Goal: Task Accomplishment & Management: Use online tool/utility

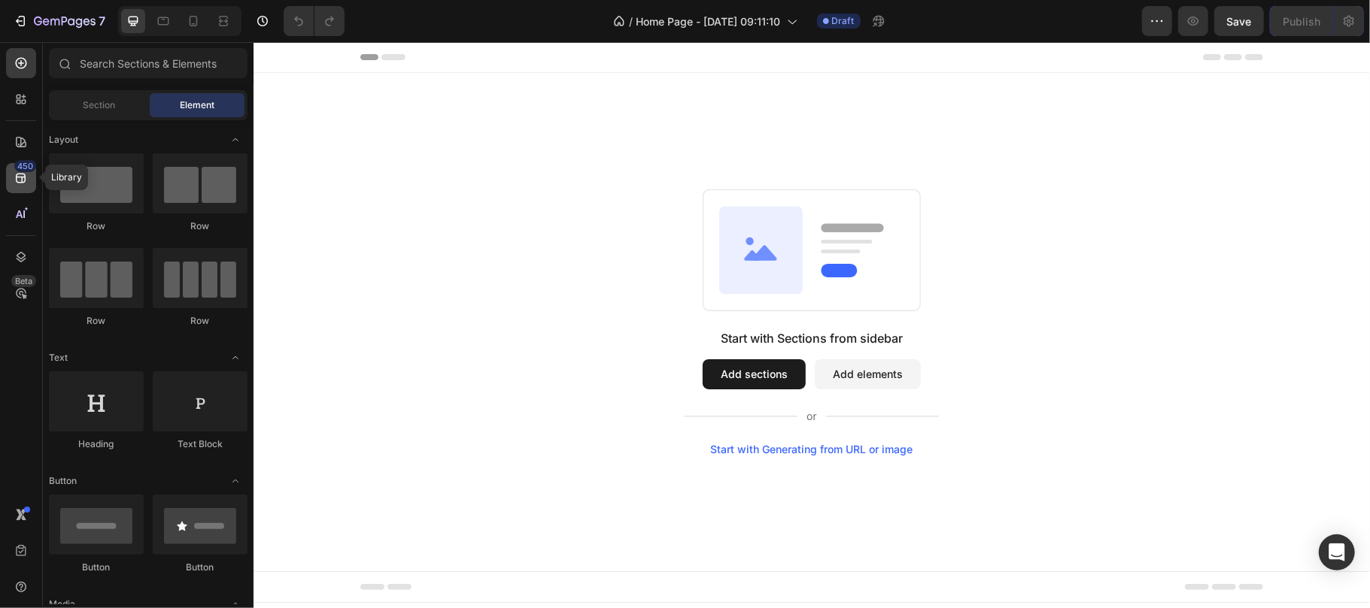
click at [14, 171] on icon at bounding box center [21, 178] width 15 height 15
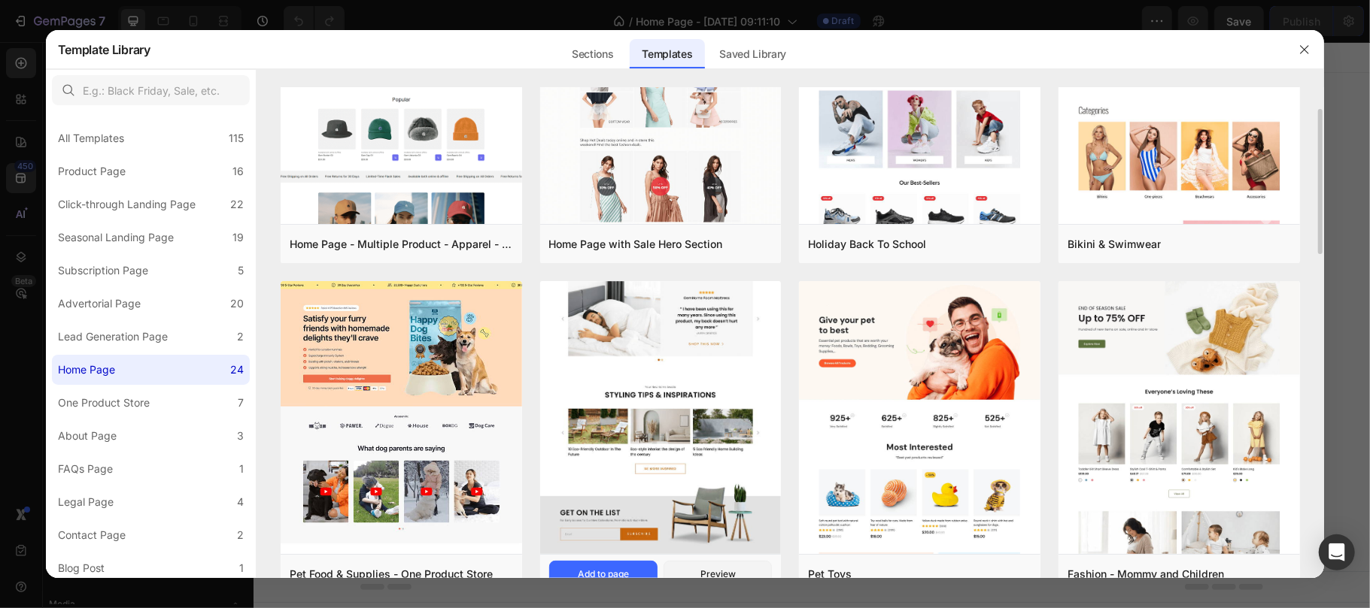
scroll to position [164, 0]
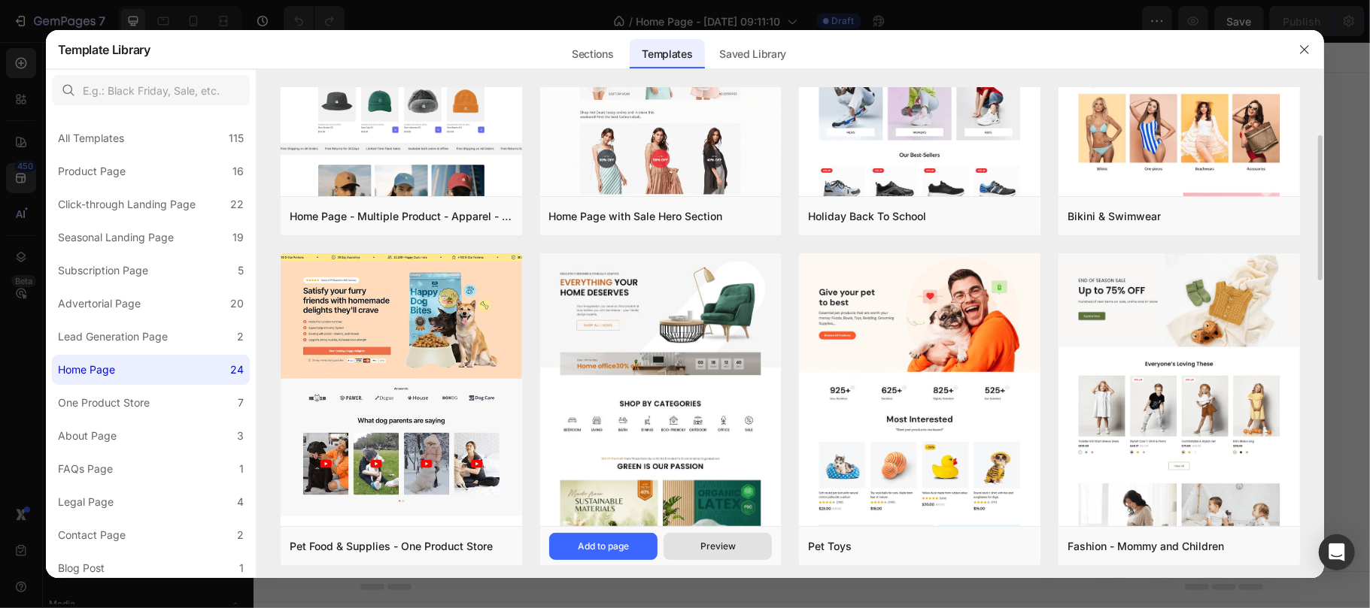
click at [705, 552] on div "Preview" at bounding box center [717, 547] width 35 height 14
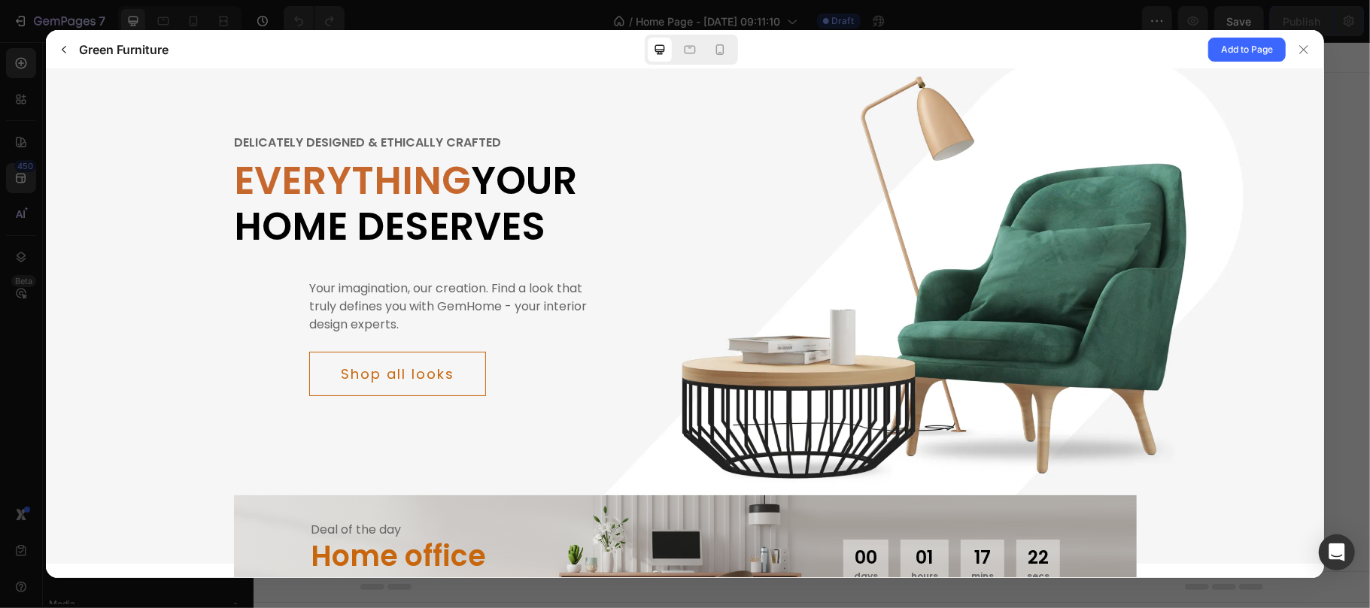
scroll to position [0, 0]
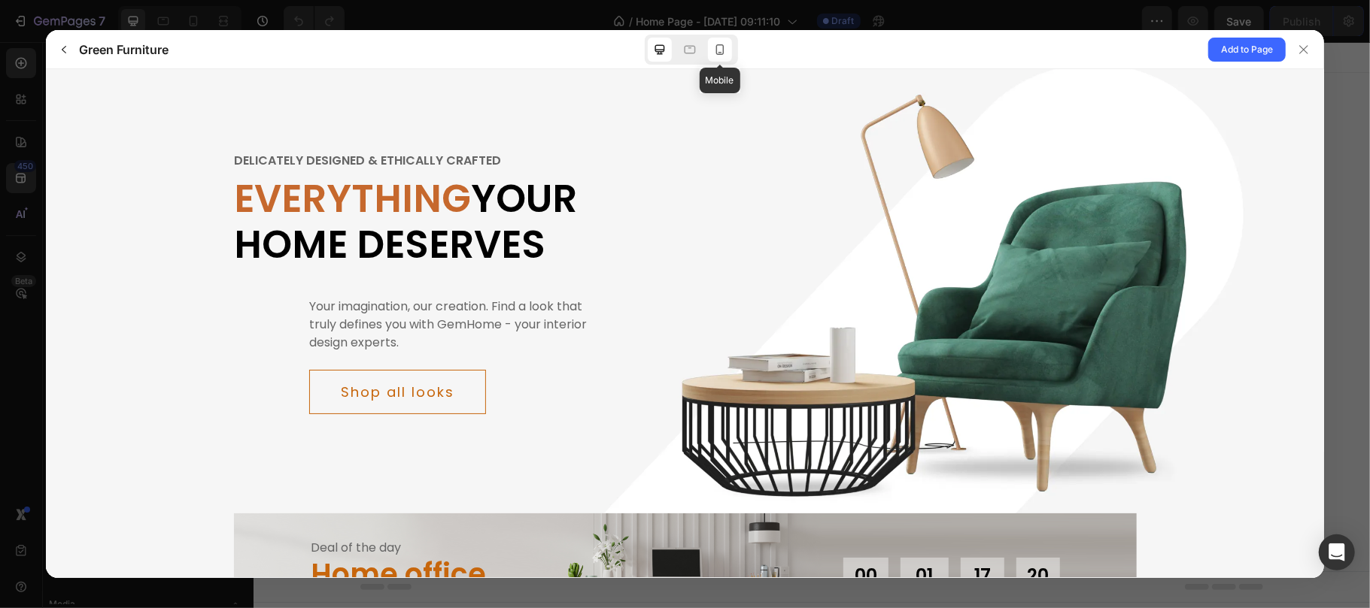
click at [715, 50] on icon at bounding box center [719, 49] width 15 height 15
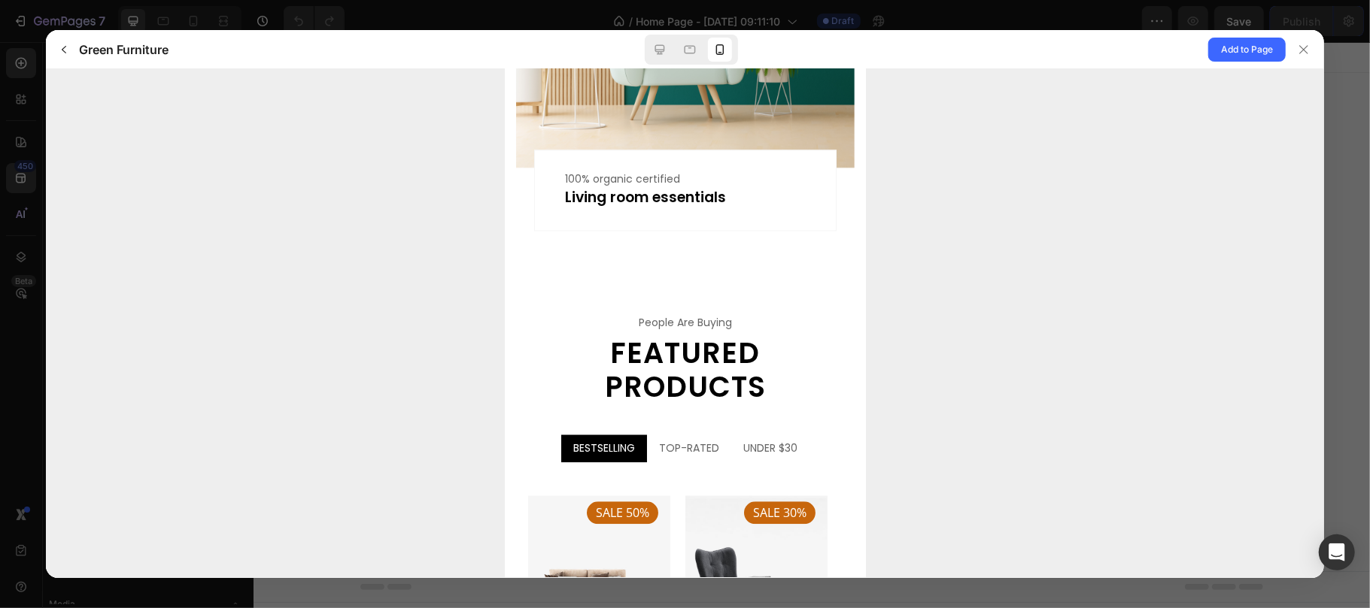
scroll to position [2359, 0]
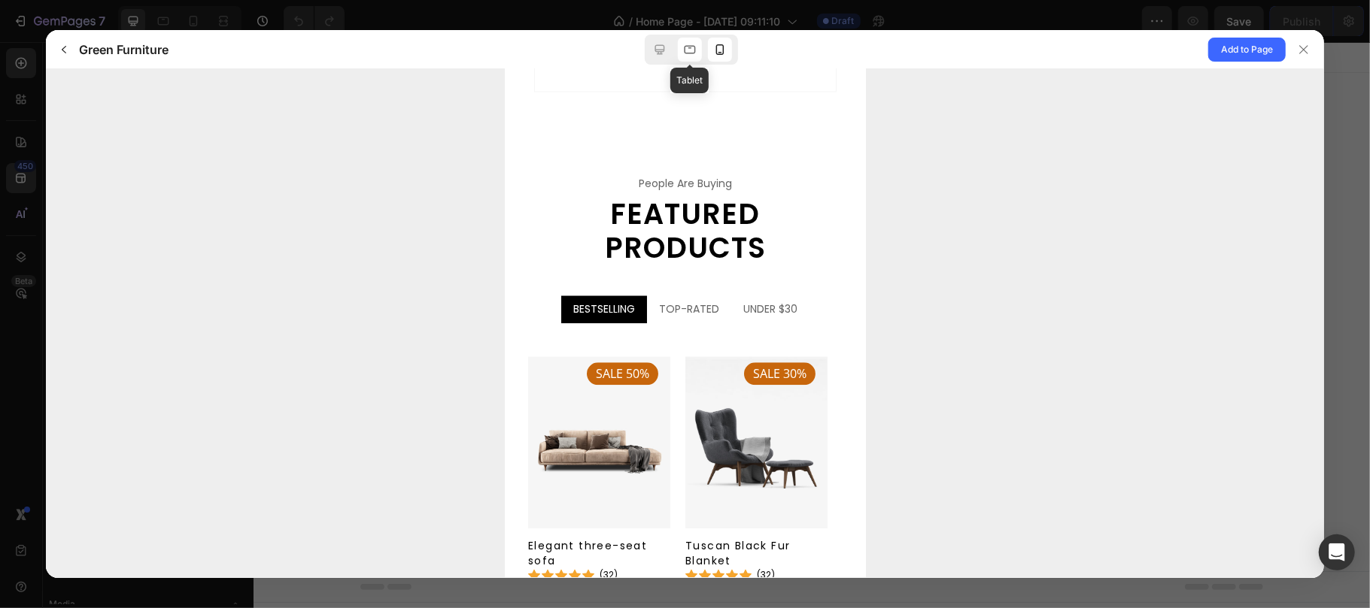
click at [690, 53] on icon at bounding box center [689, 49] width 11 height 8
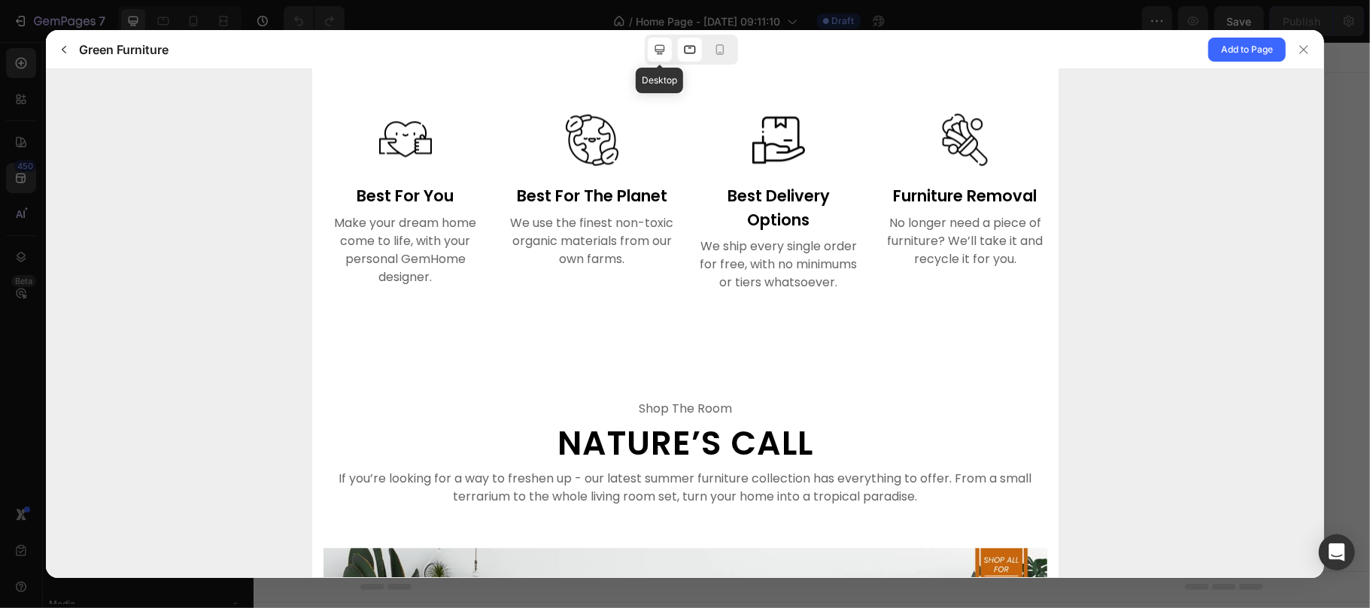
click at [652, 47] on icon at bounding box center [659, 49] width 15 height 15
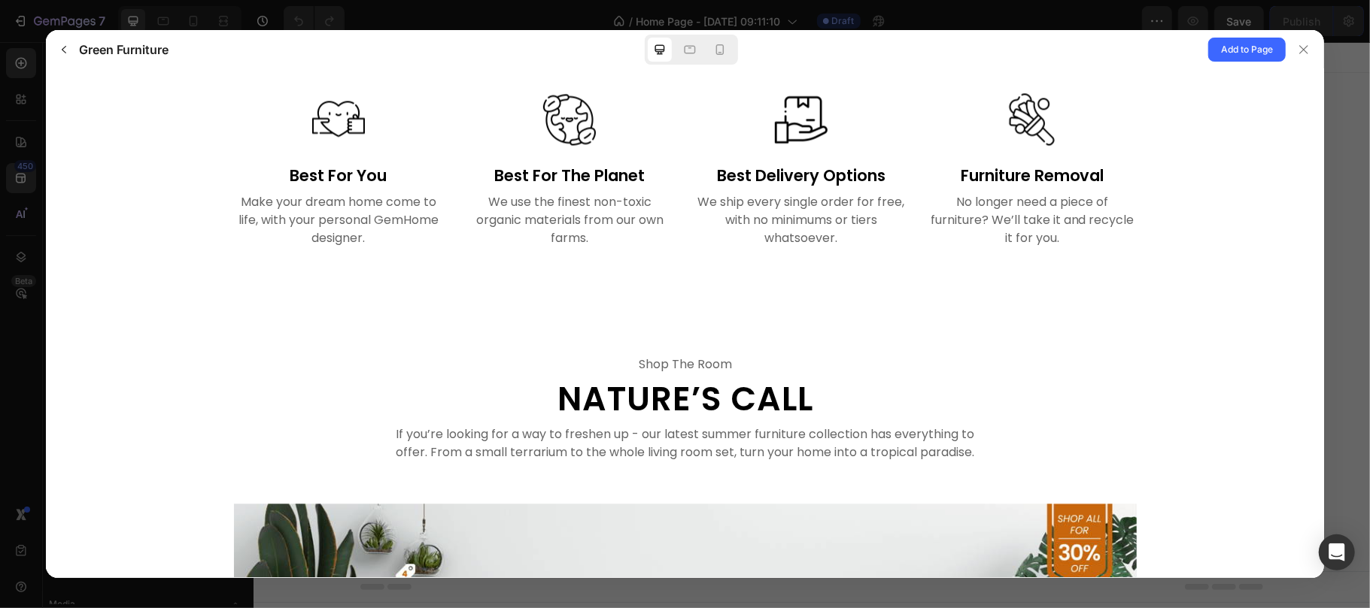
scroll to position [2422, 0]
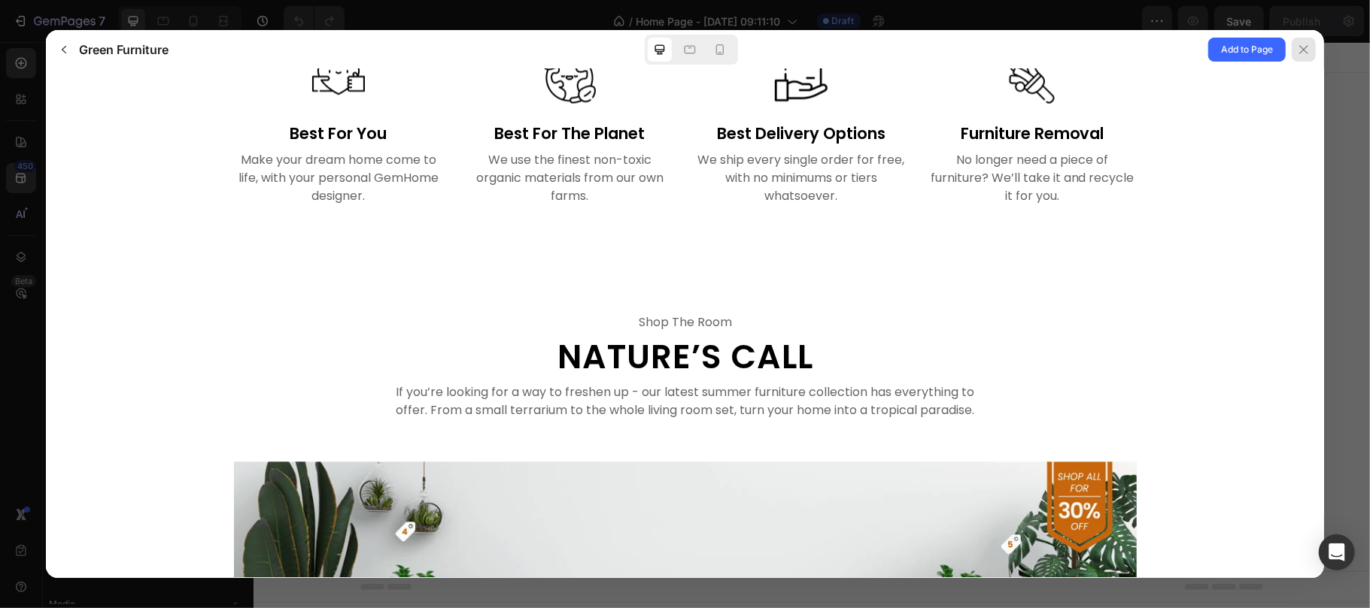
click at [1309, 47] on icon at bounding box center [1303, 50] width 12 height 12
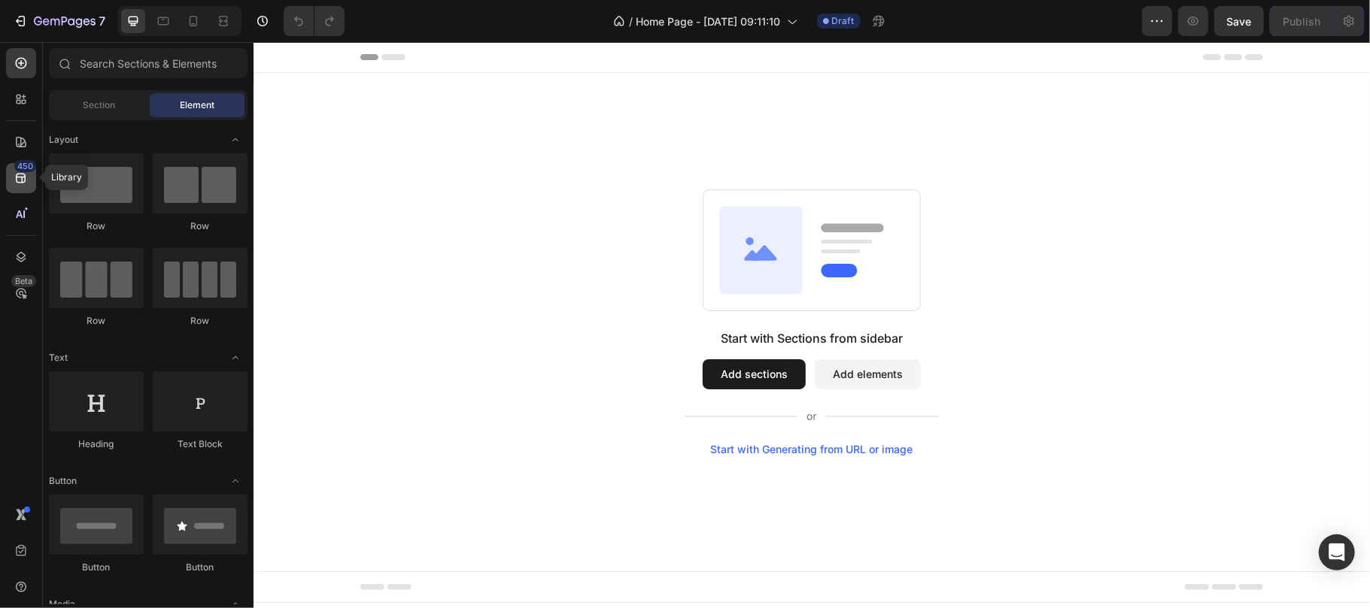
click at [10, 185] on div "450" at bounding box center [21, 178] width 30 height 30
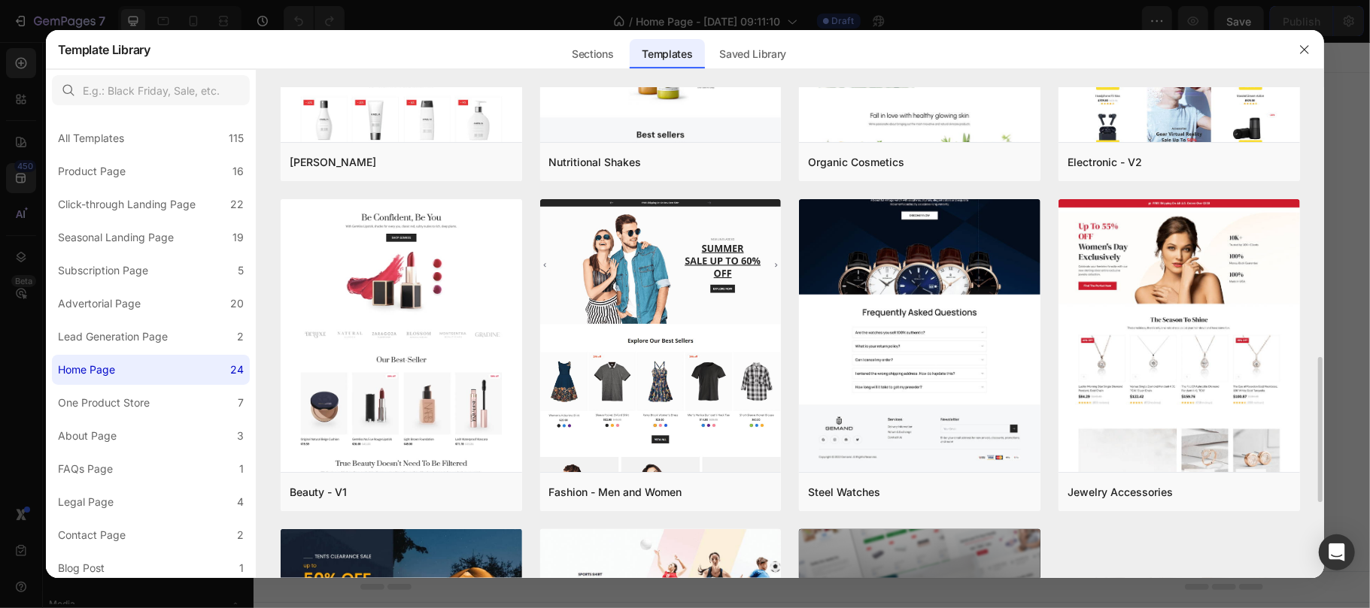
scroll to position [885, 0]
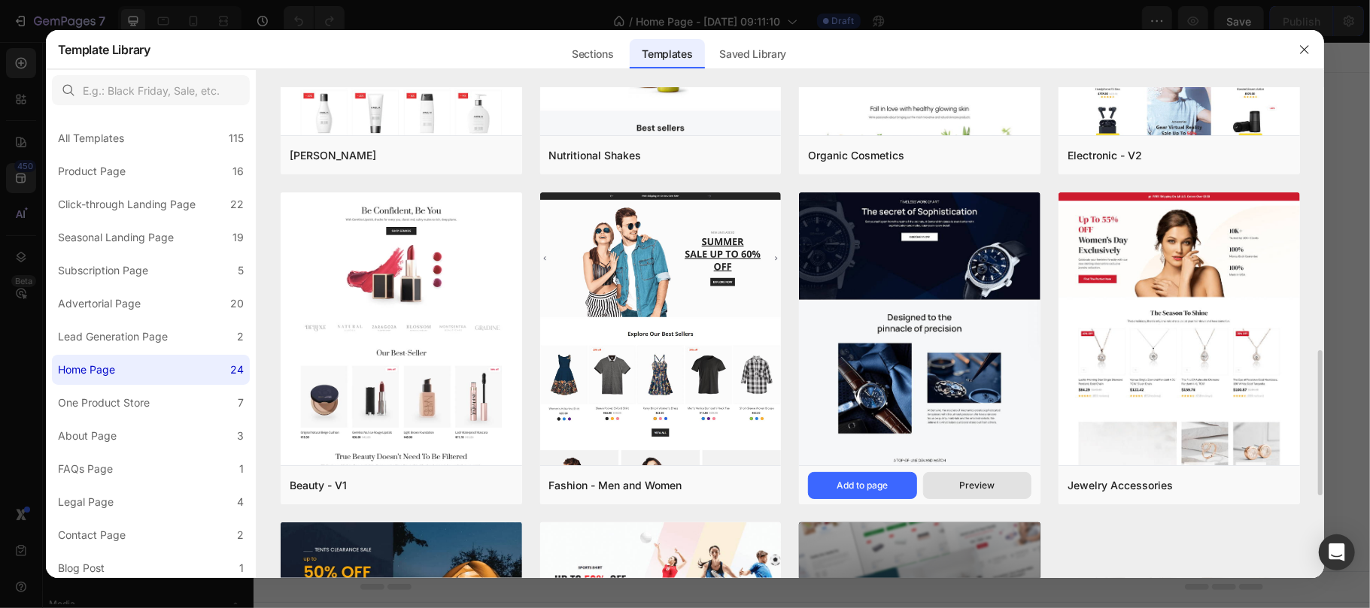
click at [985, 483] on div "Preview" at bounding box center [977, 486] width 35 height 14
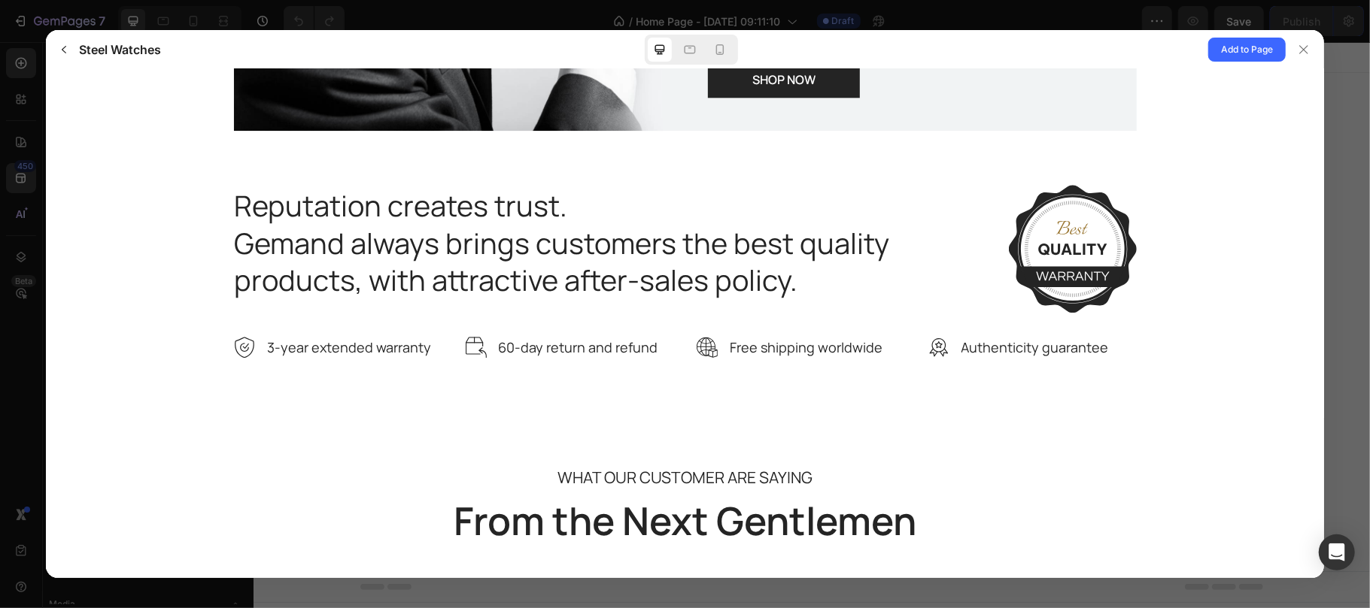
scroll to position [2819, 0]
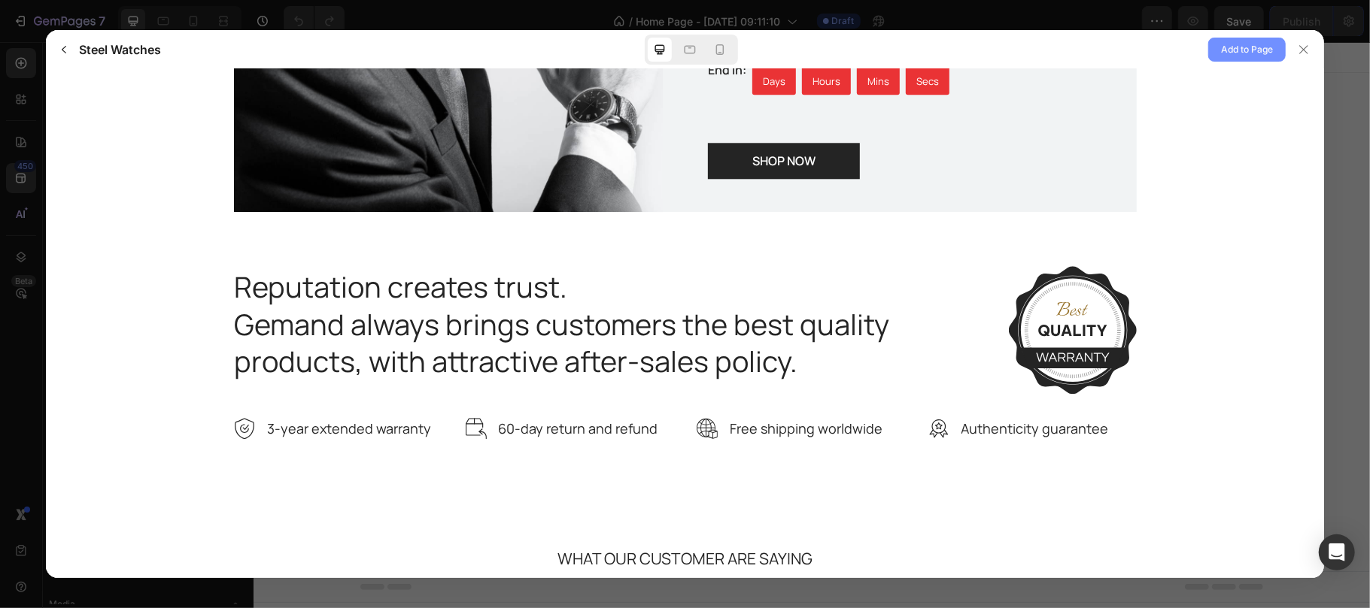
click at [1241, 48] on span "Add to Page" at bounding box center [1247, 50] width 52 height 18
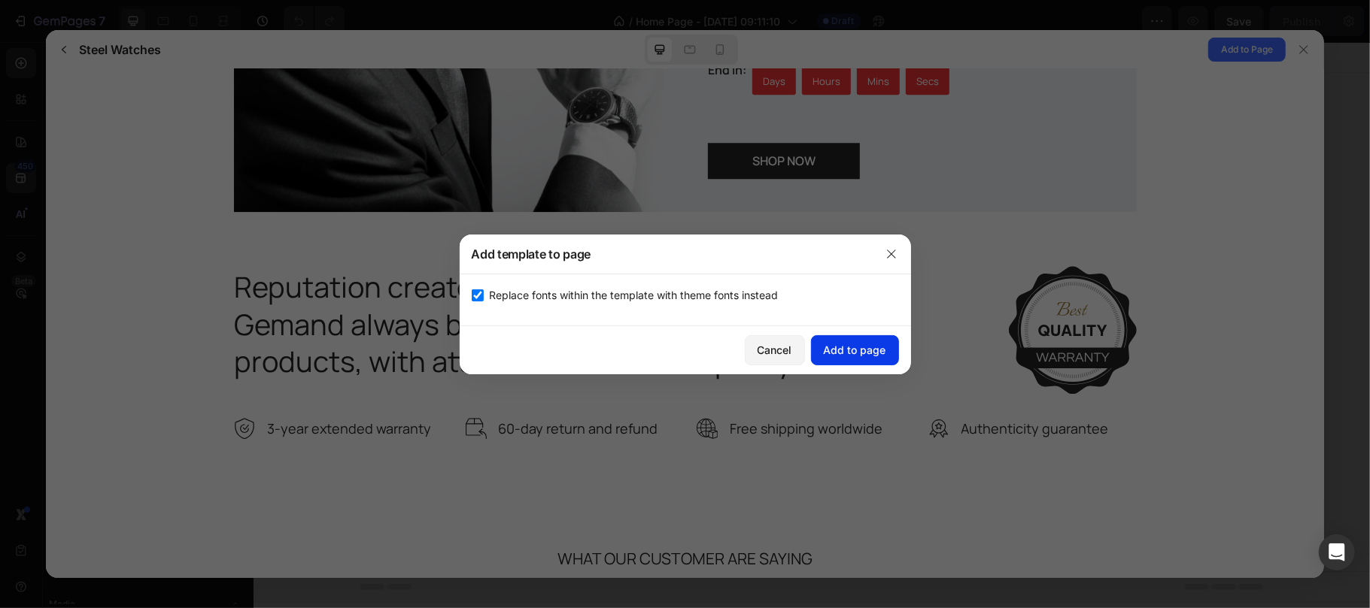
click at [874, 347] on div "Add to page" at bounding box center [855, 350] width 62 height 16
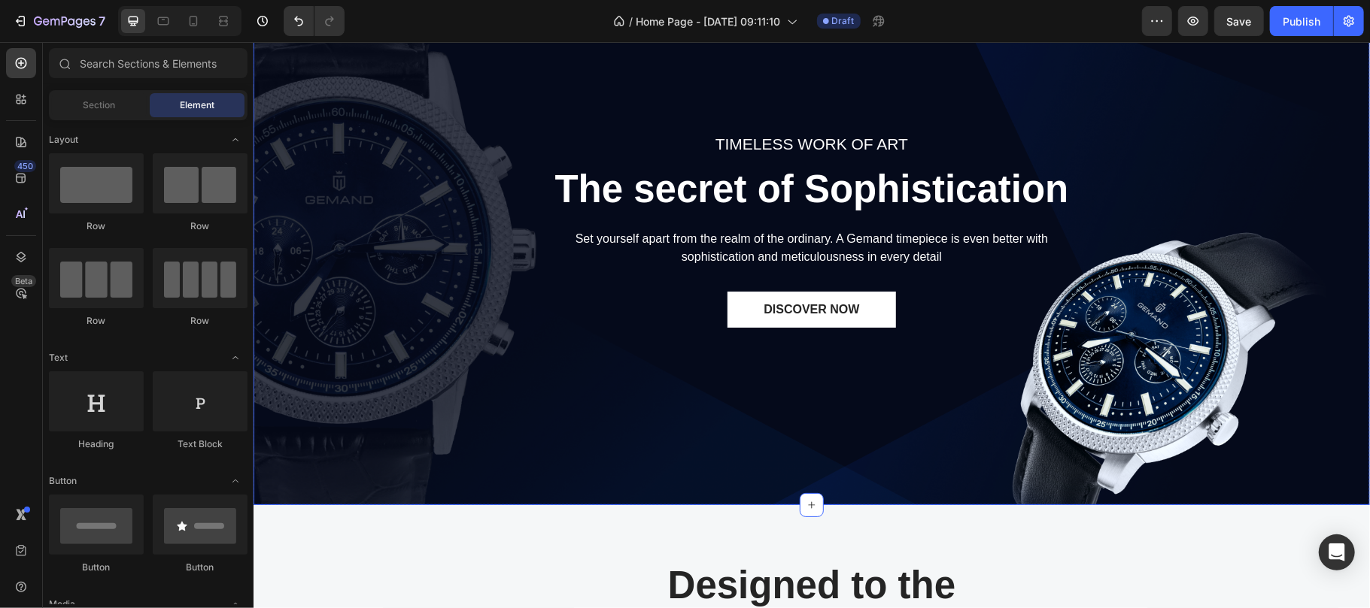
scroll to position [0, 0]
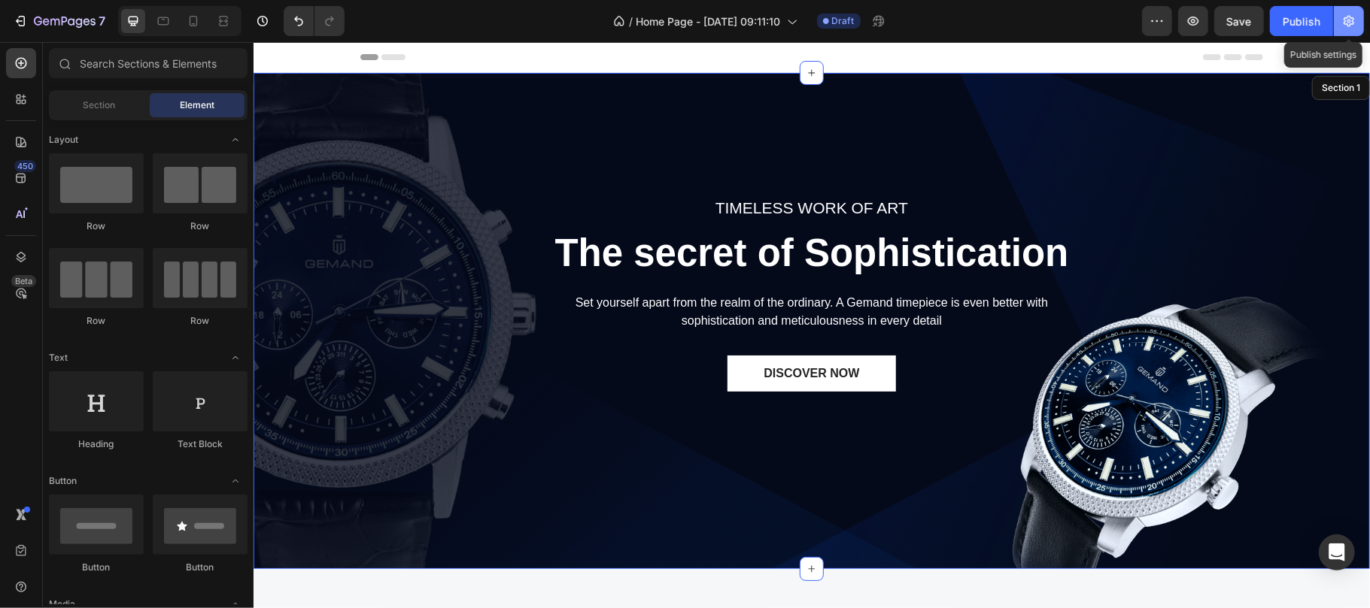
click at [1352, 15] on icon "button" at bounding box center [1348, 21] width 15 height 15
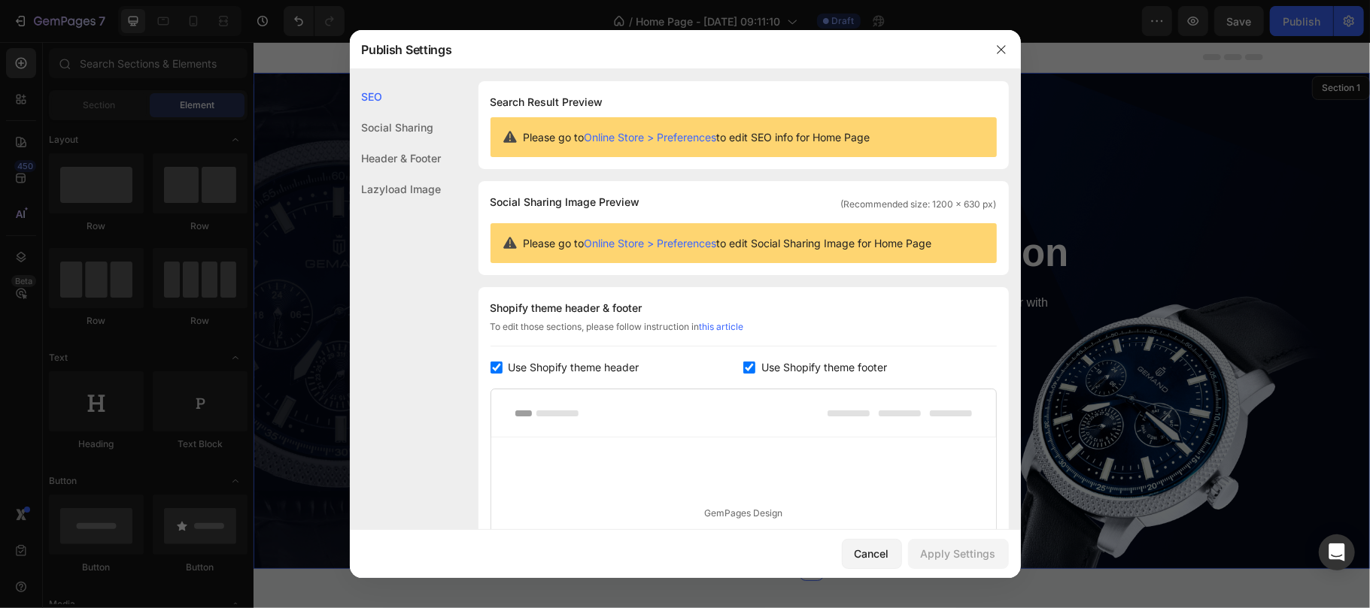
click at [551, 367] on span "Use Shopify theme header" at bounding box center [573, 368] width 131 height 18
checkbox input "false"
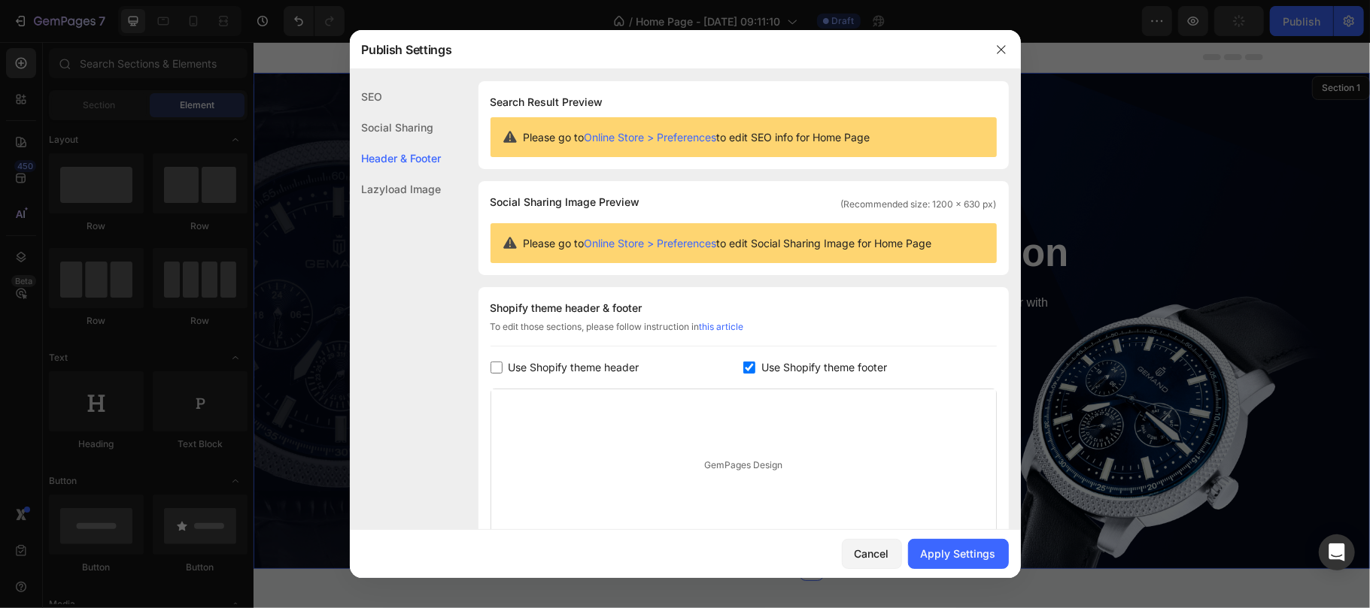
click at [766, 369] on span "Use Shopify theme footer" at bounding box center [824, 368] width 126 height 18
checkbox input "false"
click at [949, 560] on div "Apply Settings" at bounding box center [958, 554] width 75 height 16
click at [578, 365] on span "Use Shopify theme header" at bounding box center [573, 368] width 131 height 18
checkbox input "true"
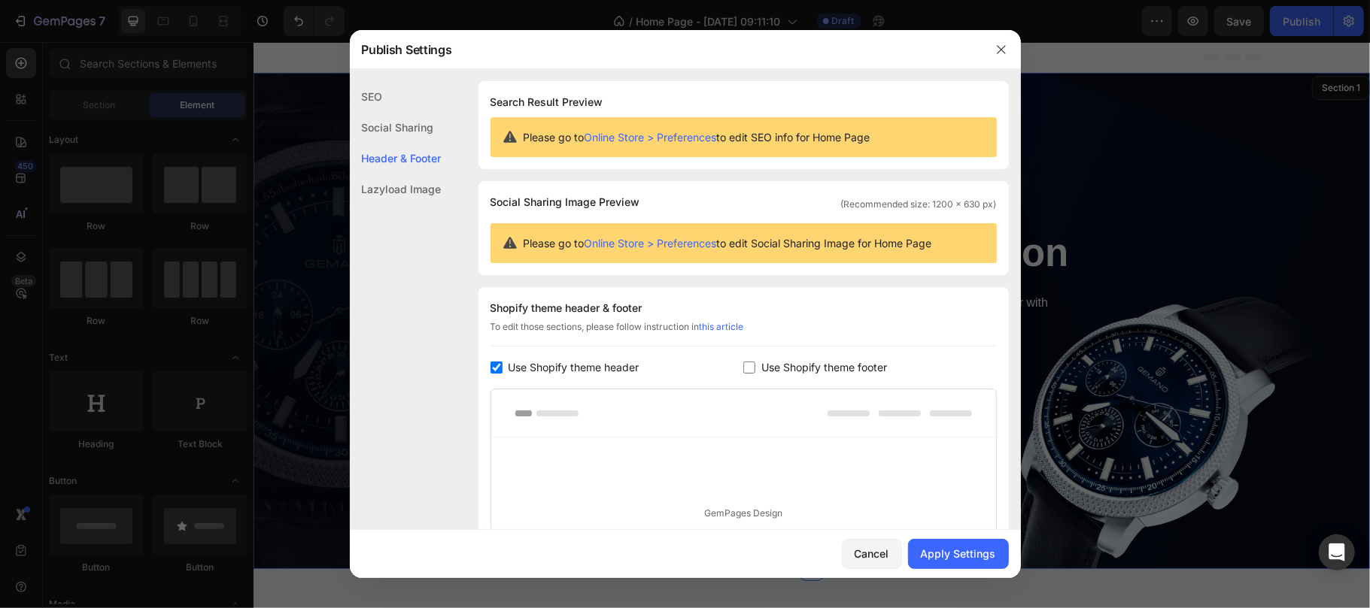
click at [798, 369] on span "Use Shopify theme footer" at bounding box center [824, 368] width 126 height 18
checkbox input "false"
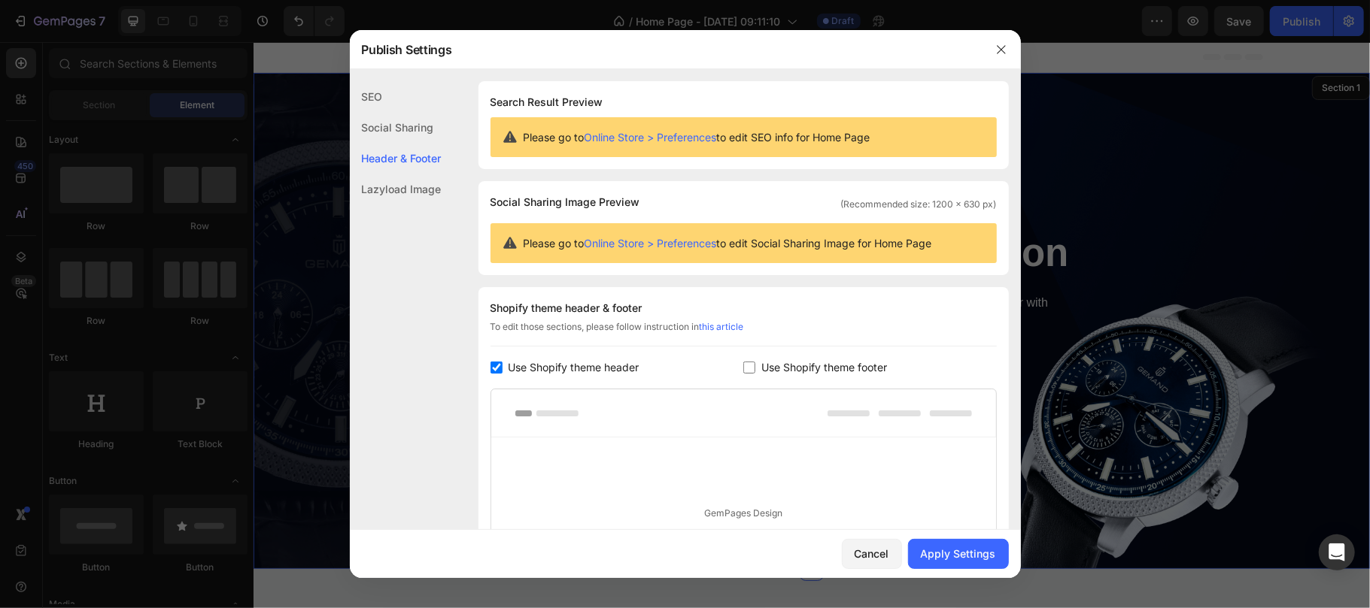
click at [596, 370] on span "Use Shopify theme header" at bounding box center [573, 368] width 131 height 18
checkbox input "false"
click at [843, 536] on div "Cancel Apply Settings" at bounding box center [685, 554] width 671 height 48
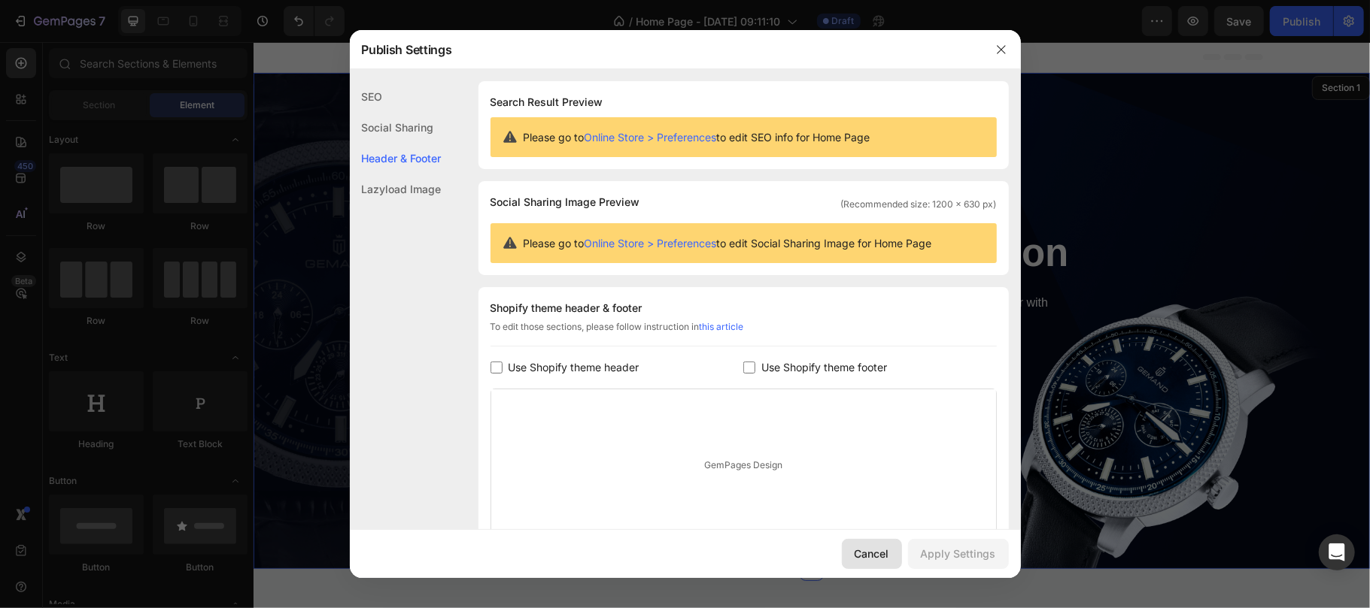
click at [874, 554] on div "Cancel" at bounding box center [871, 554] width 35 height 16
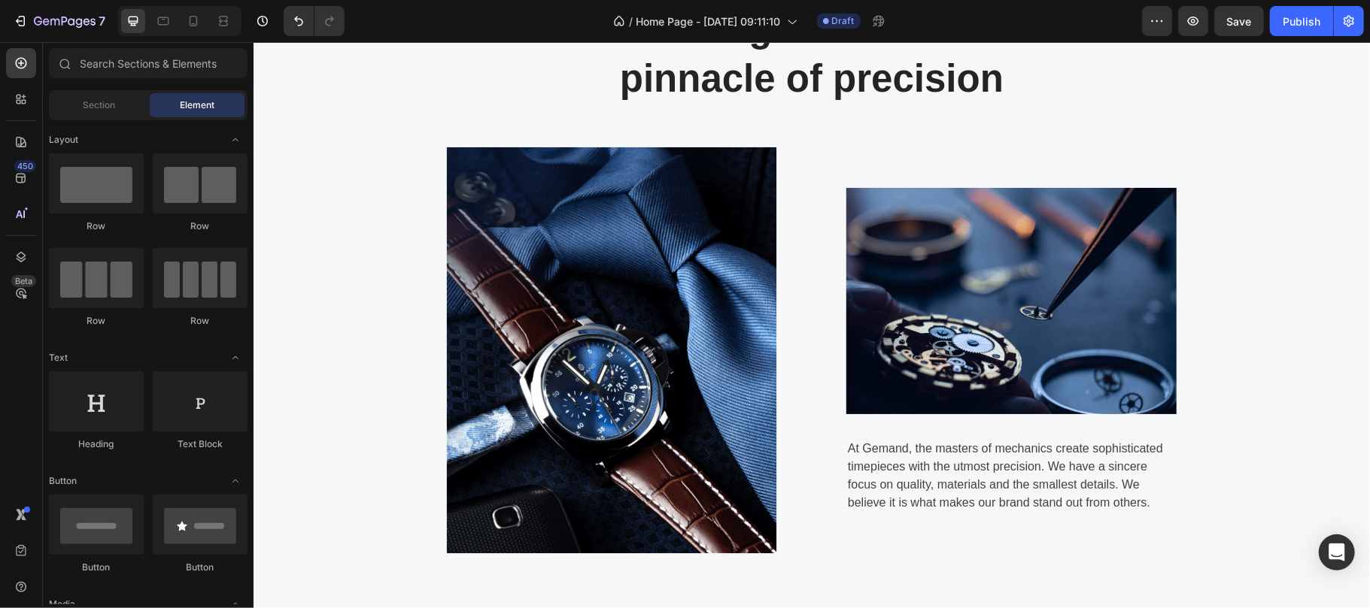
scroll to position [1042, 0]
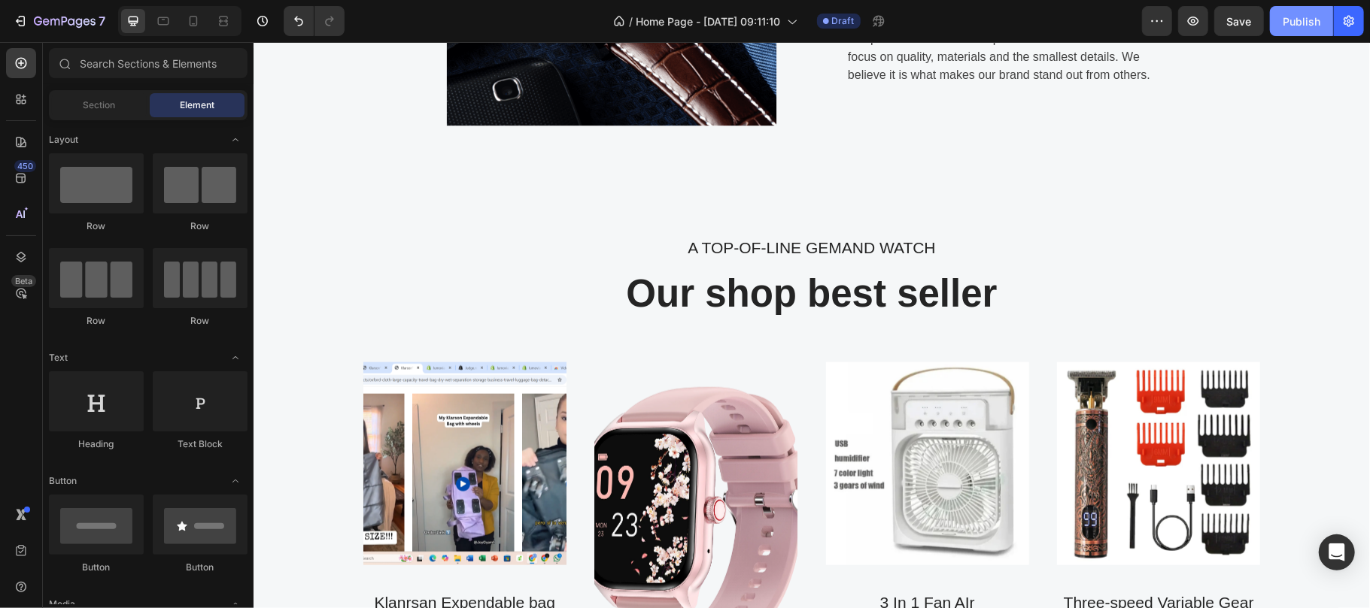
click at [1286, 32] on button "Publish" at bounding box center [1301, 21] width 63 height 30
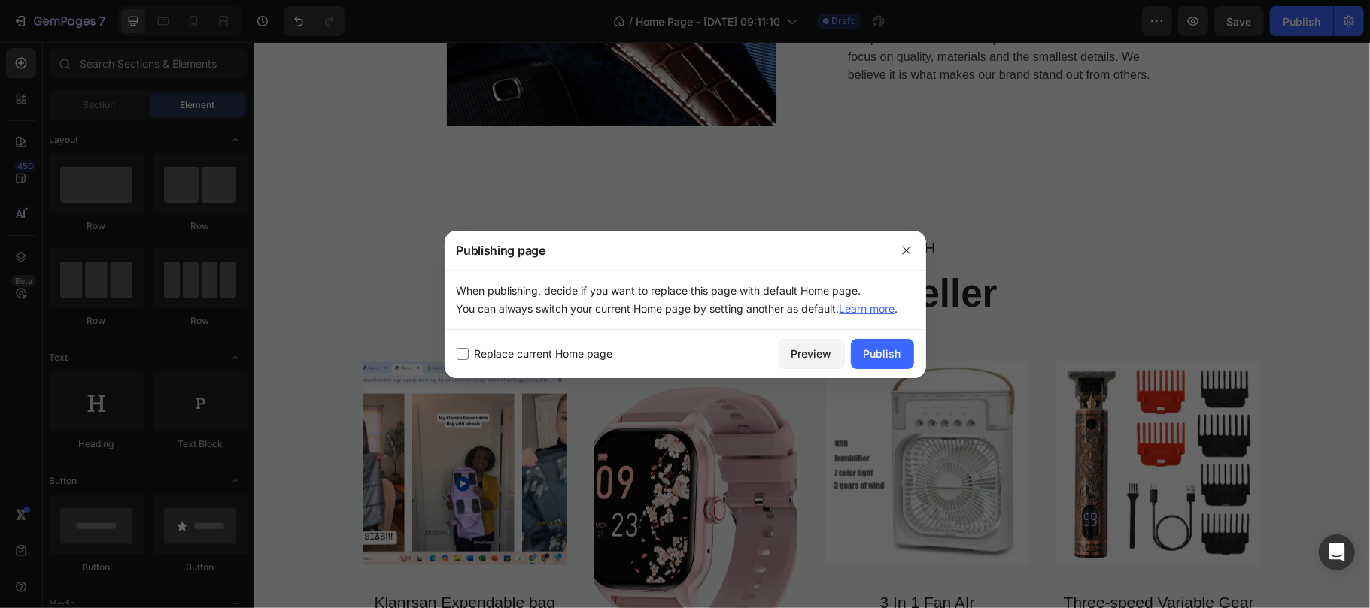
click at [519, 350] on span "Replace current Home page" at bounding box center [544, 354] width 138 height 18
checkbox input "true"
click at [877, 347] on div "Publish" at bounding box center [882, 354] width 38 height 16
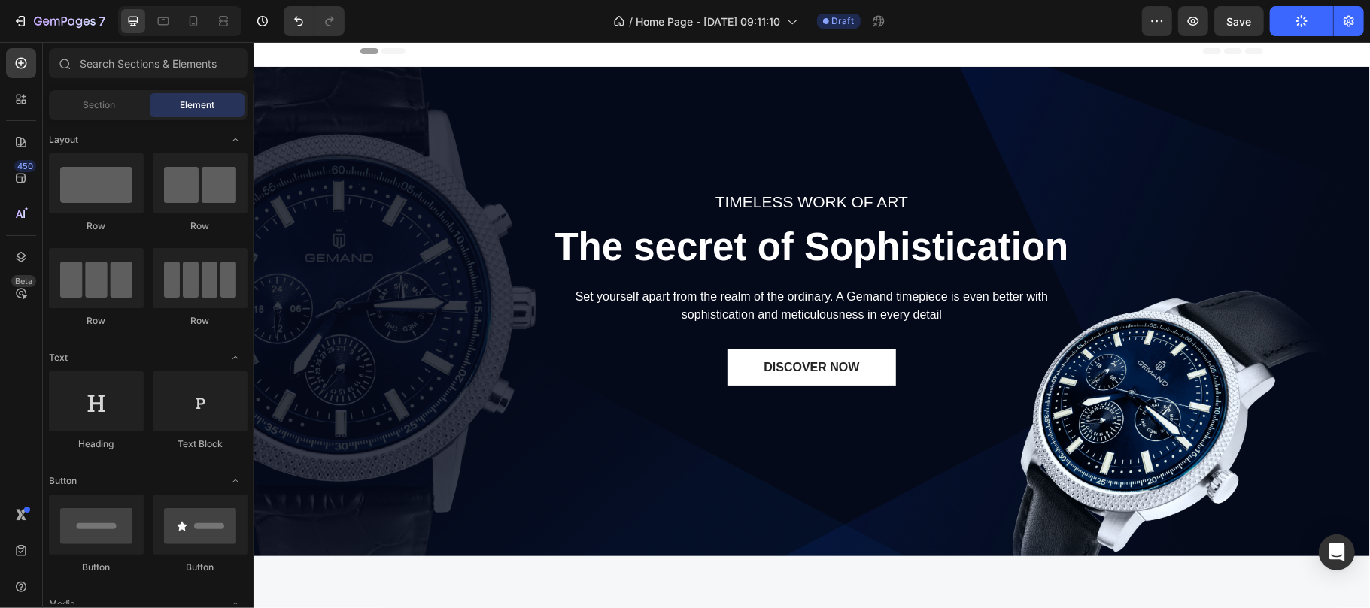
scroll to position [0, 0]
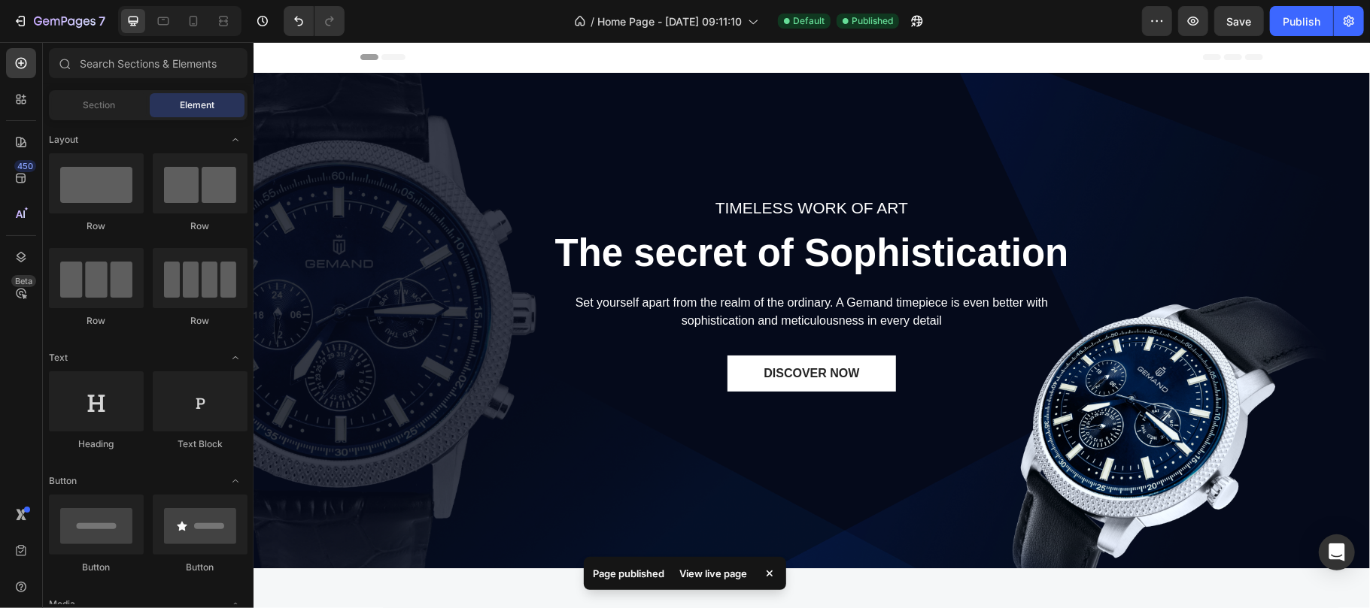
click at [721, 572] on div "View live page" at bounding box center [713, 573] width 86 height 21
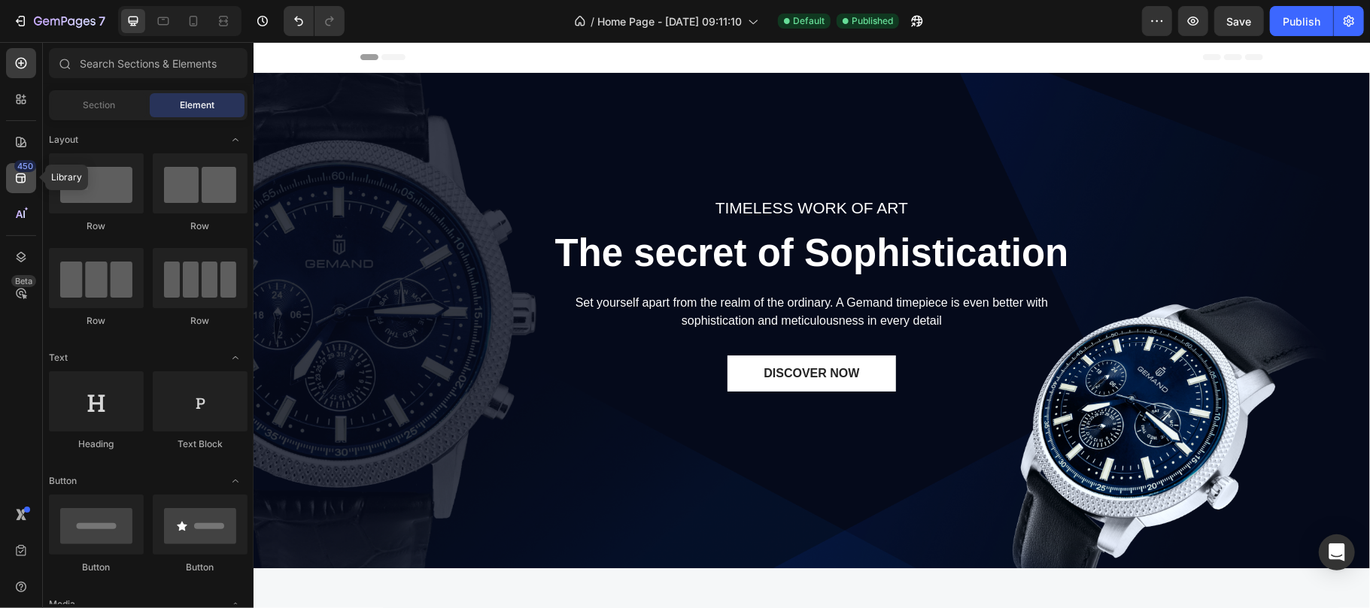
click at [21, 182] on icon at bounding box center [21, 178] width 15 height 15
click at [105, 97] on div "Section" at bounding box center [99, 105] width 95 height 24
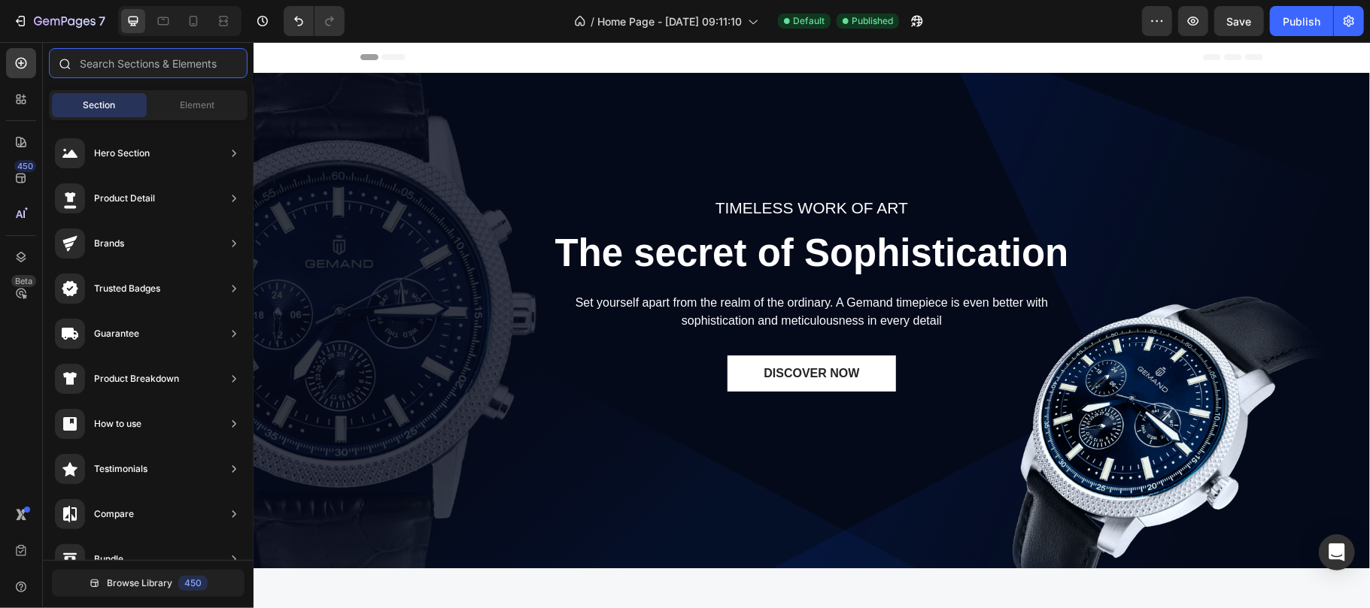
click at [113, 60] on input "text" at bounding box center [148, 63] width 199 height 30
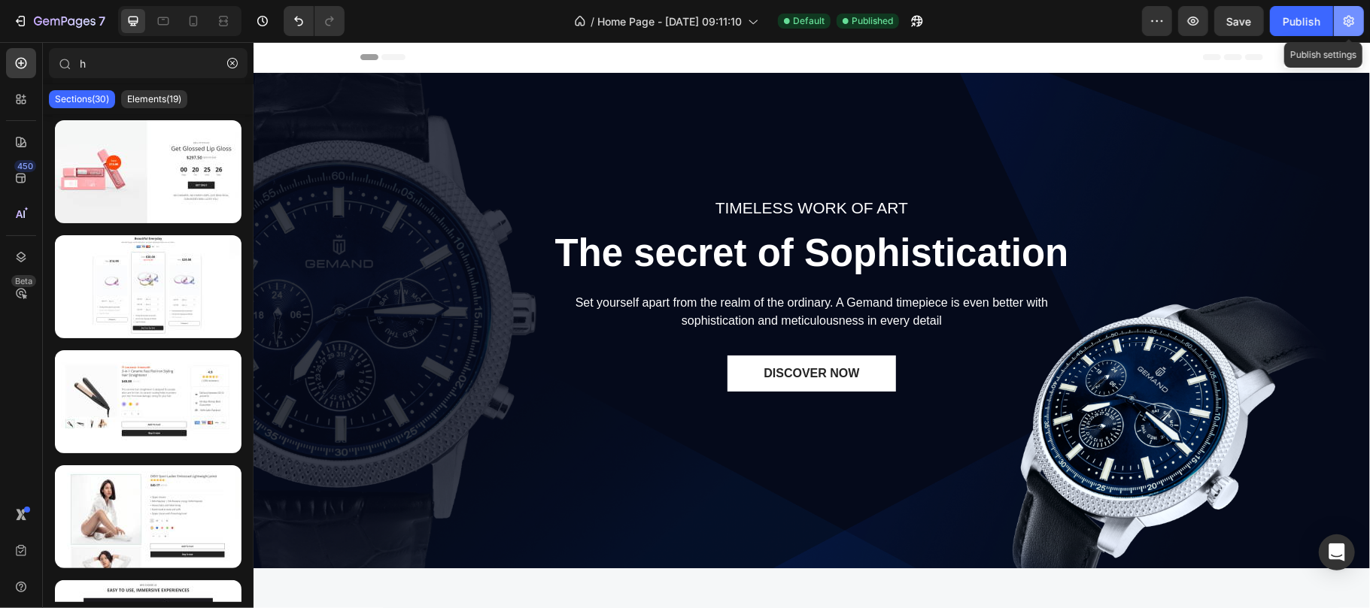
click at [1343, 27] on icon "button" at bounding box center [1348, 21] width 15 height 15
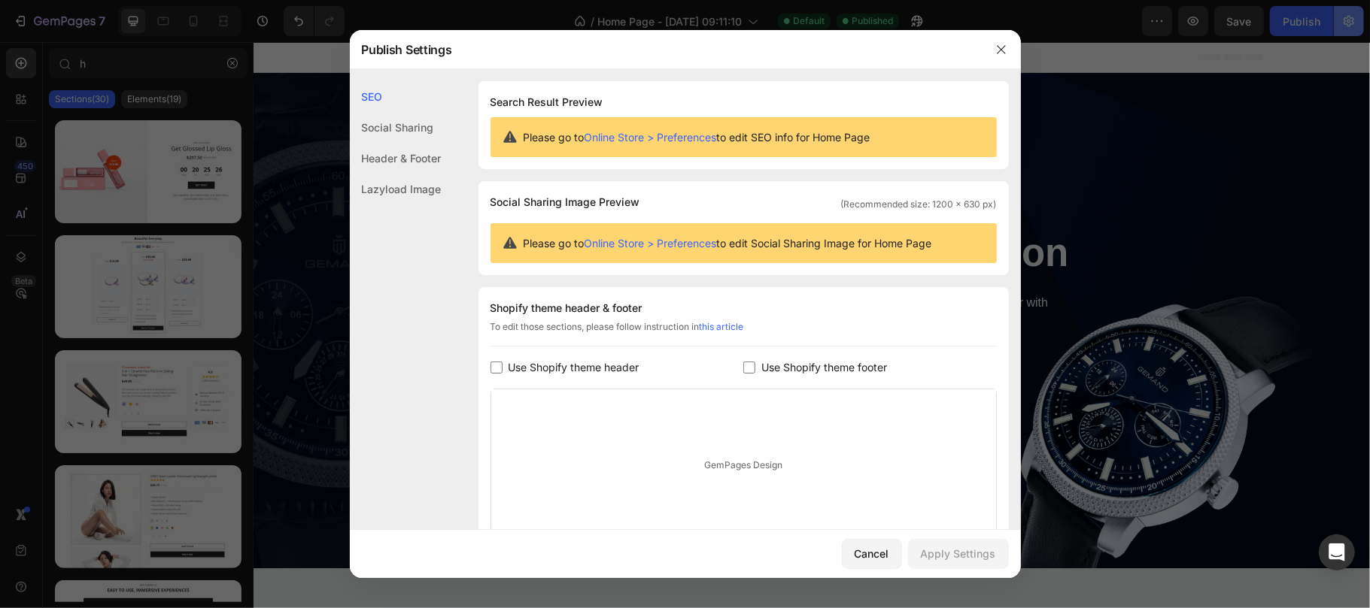
click at [1343, 27] on div at bounding box center [685, 304] width 1370 height 608
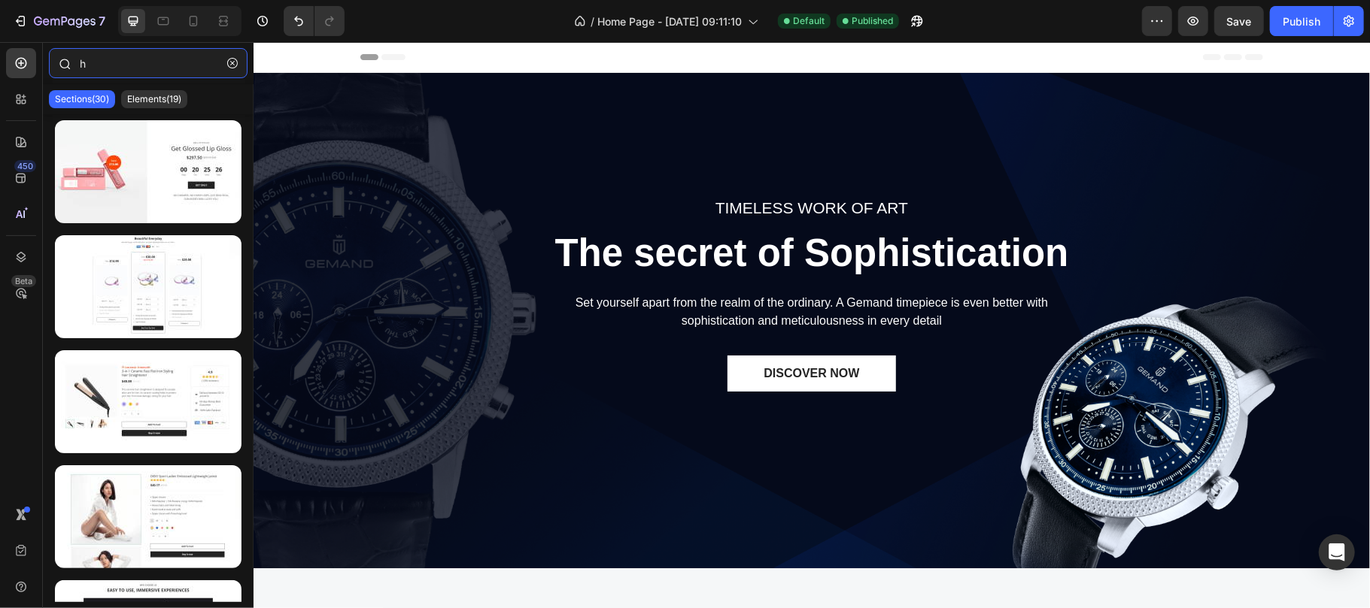
click at [122, 63] on input "h" at bounding box center [148, 63] width 199 height 30
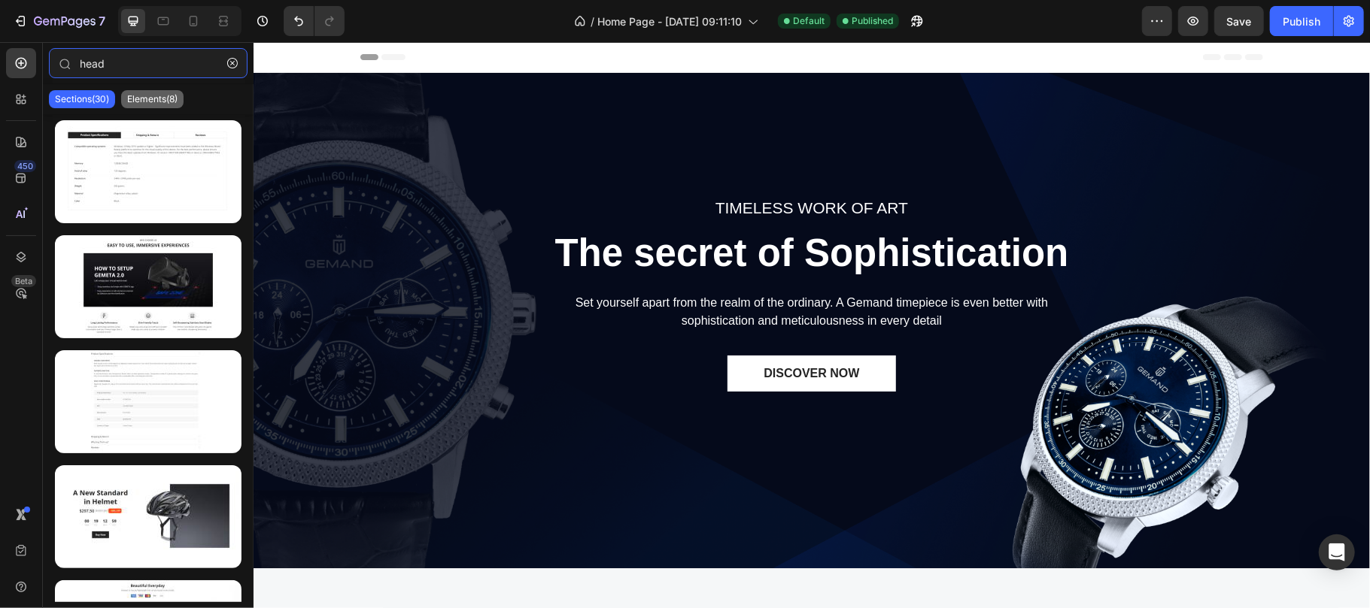
type input "head"
click at [156, 97] on p "Elements(8)" at bounding box center [152, 99] width 50 height 12
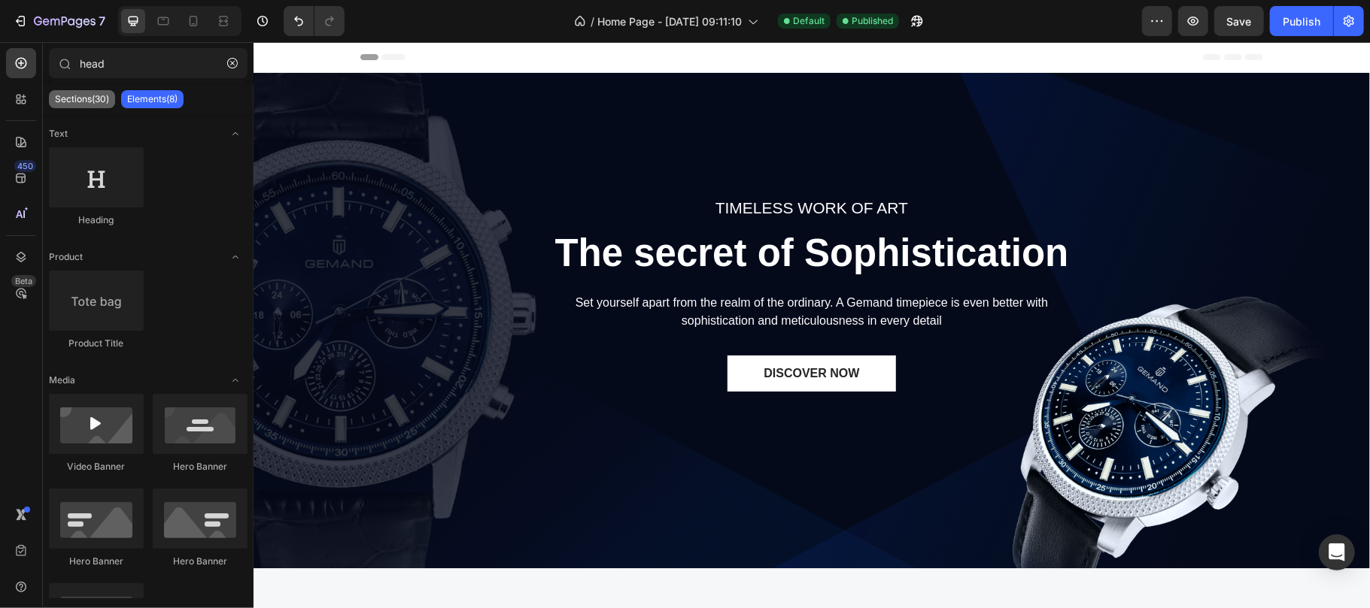
click at [91, 101] on p "Sections(30)" at bounding box center [82, 99] width 54 height 12
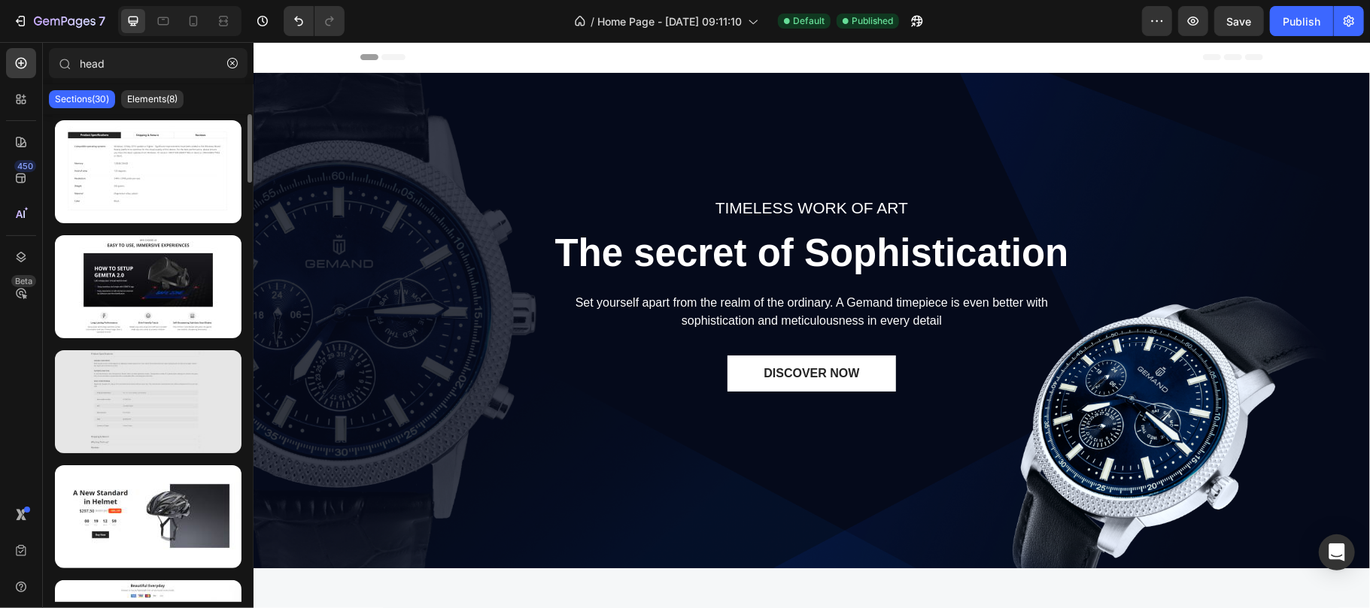
click at [162, 442] on div at bounding box center [148, 401] width 187 height 103
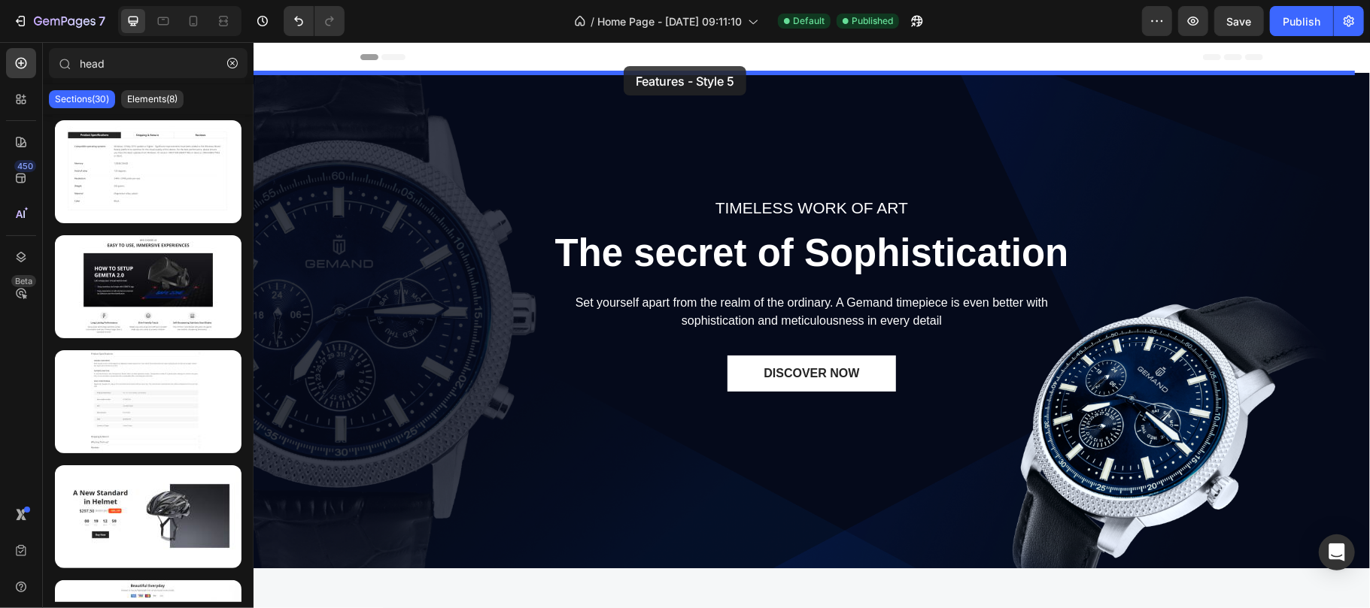
drag, startPoint x: 409, startPoint y: 350, endPoint x: 623, endPoint y: 64, distance: 356.8
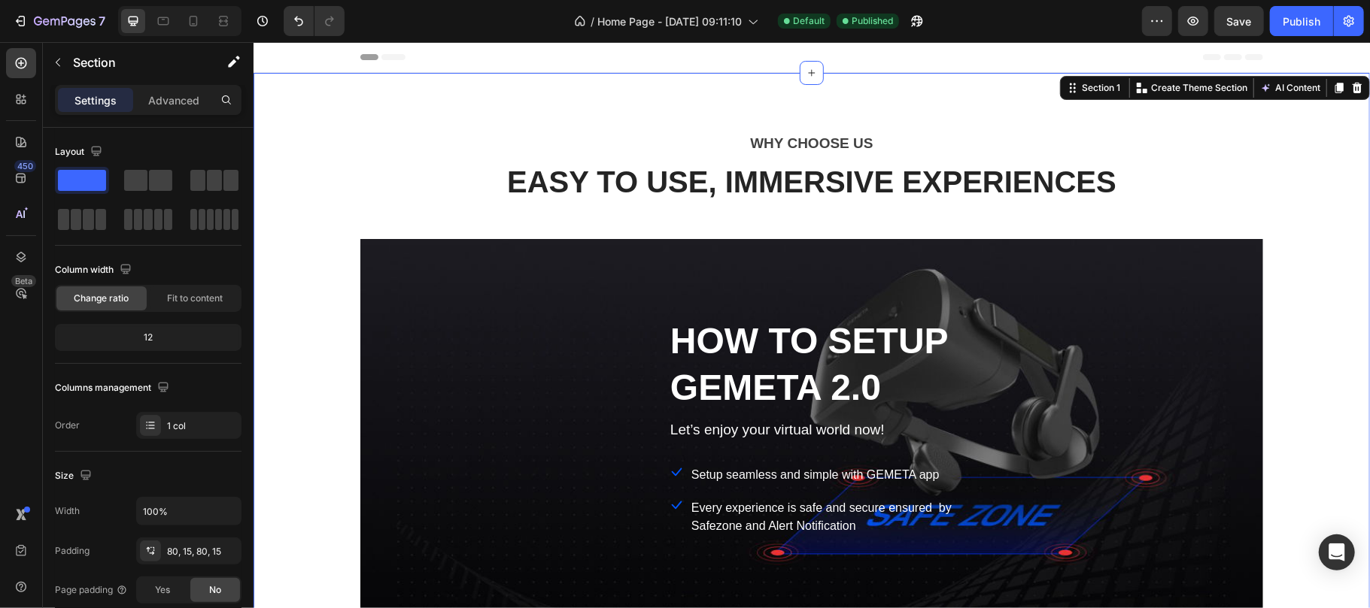
click at [1343, 96] on div "Section 1 You can create reusable sections Create Theme Section AI Content Writ…" at bounding box center [1214, 87] width 310 height 24
click at [1347, 93] on div at bounding box center [1356, 87] width 18 height 18
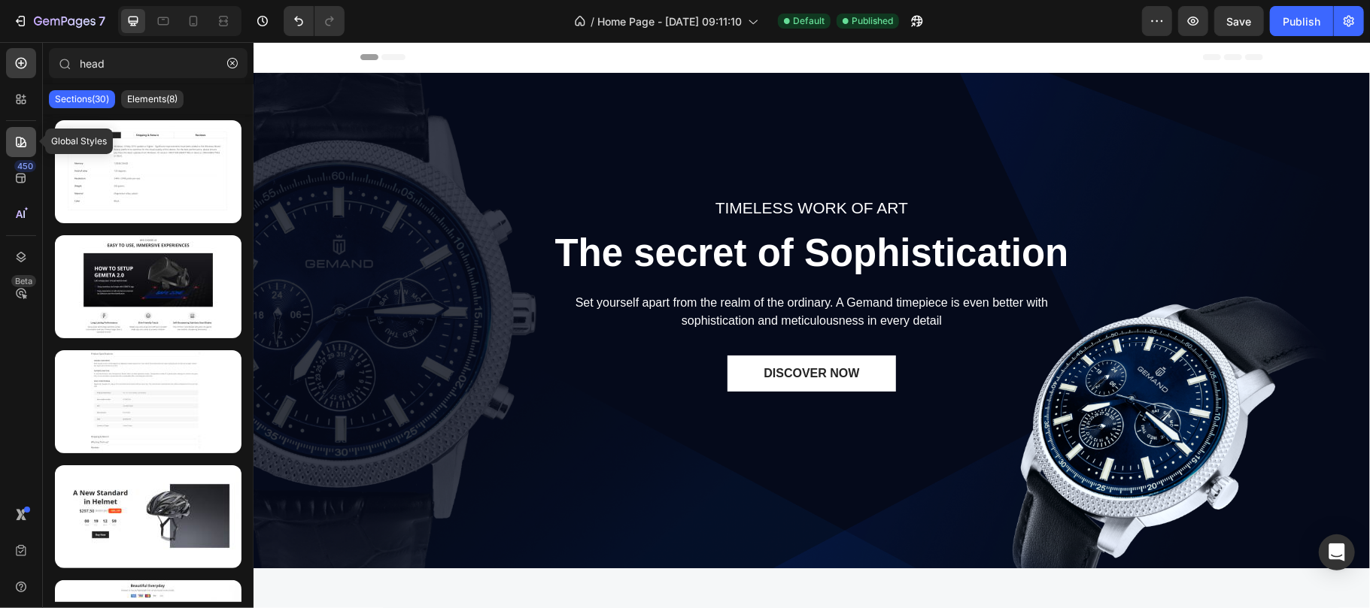
click at [20, 147] on icon at bounding box center [21, 142] width 15 height 15
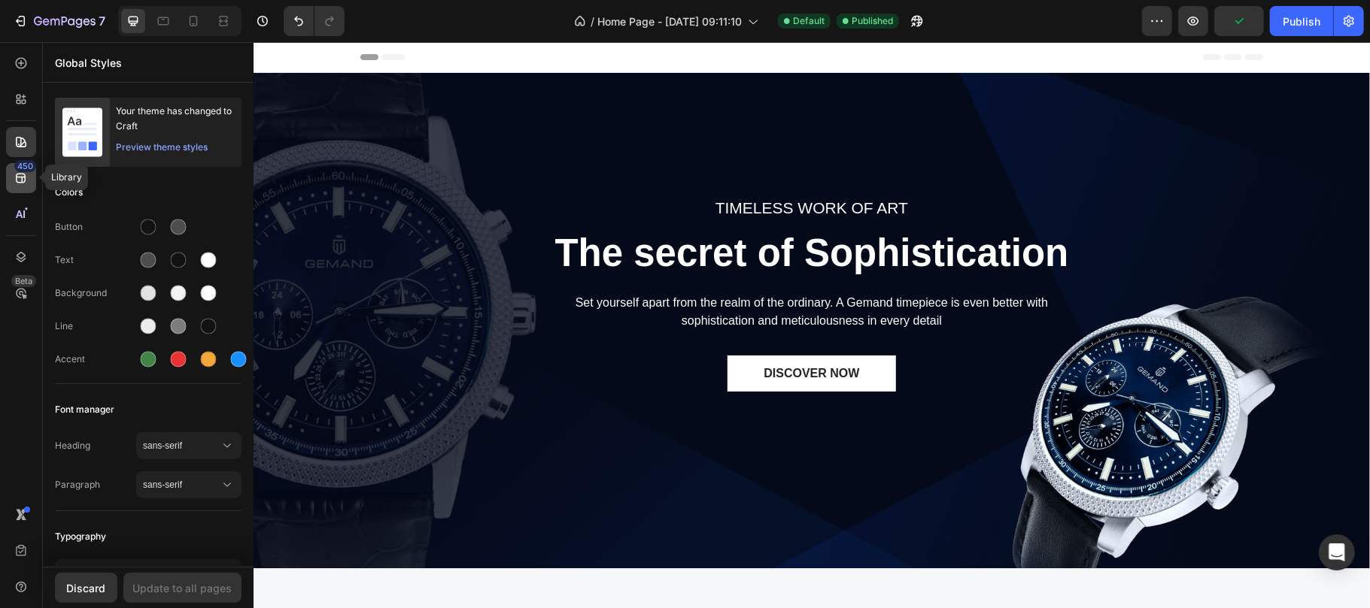
click at [16, 173] on icon at bounding box center [21, 178] width 15 height 15
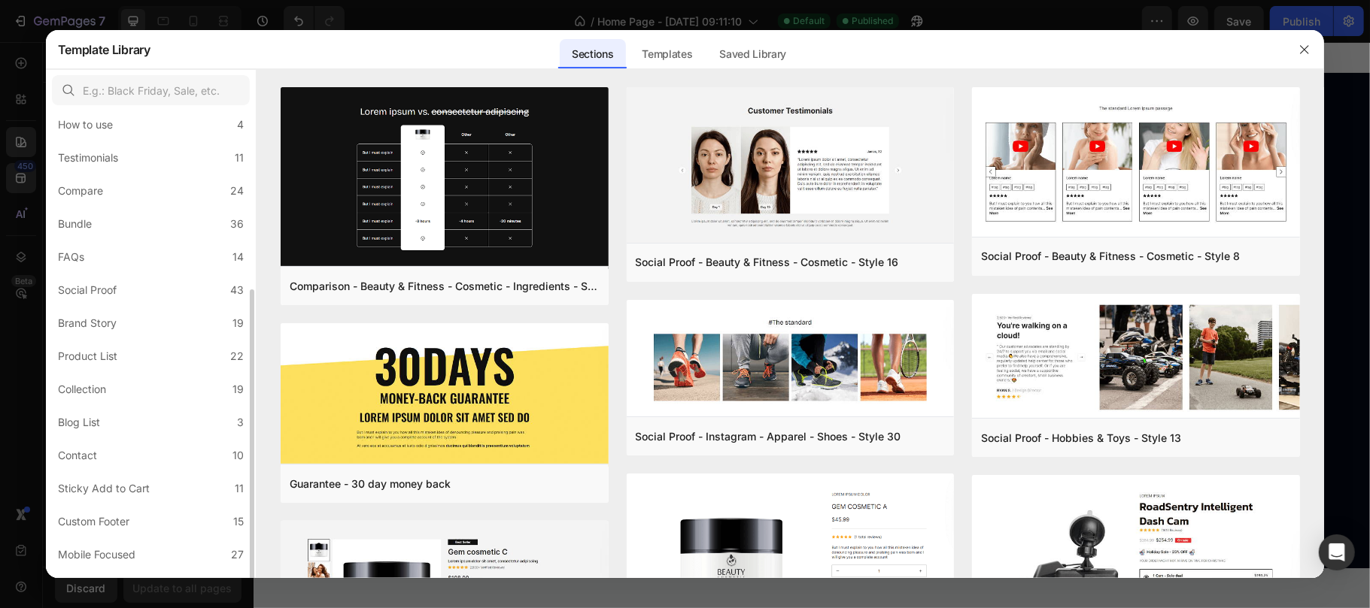
scroll to position [271, 0]
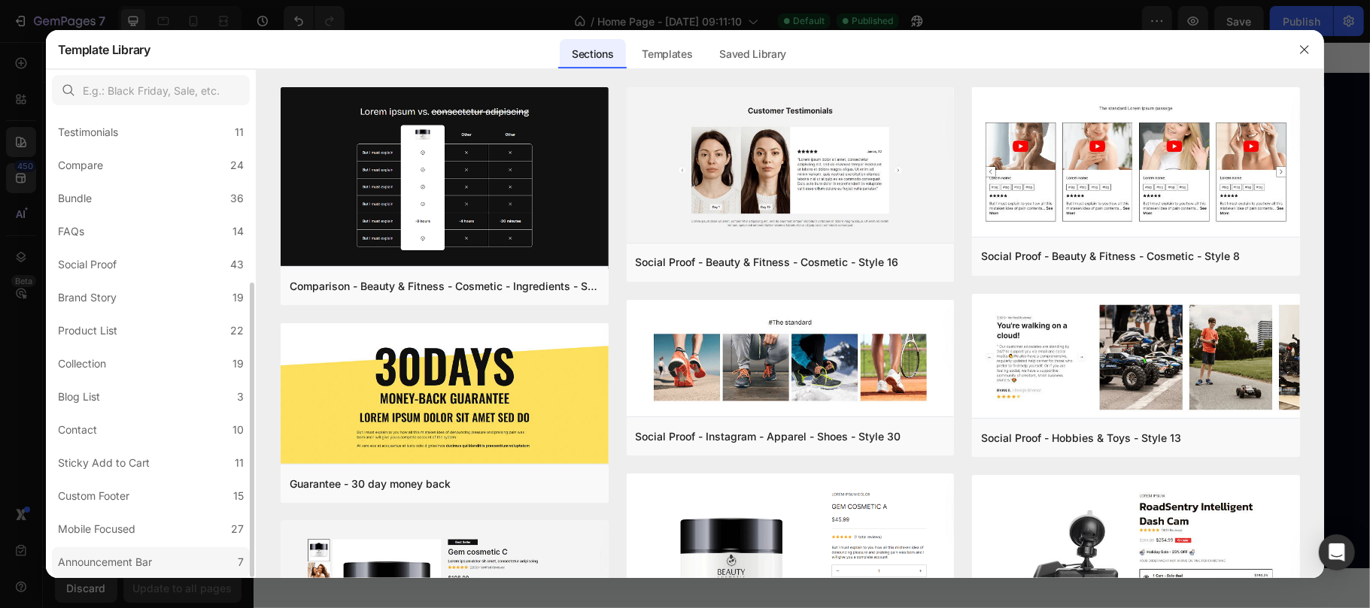
click at [158, 557] on div "Announcement Bar" at bounding box center [108, 563] width 100 height 18
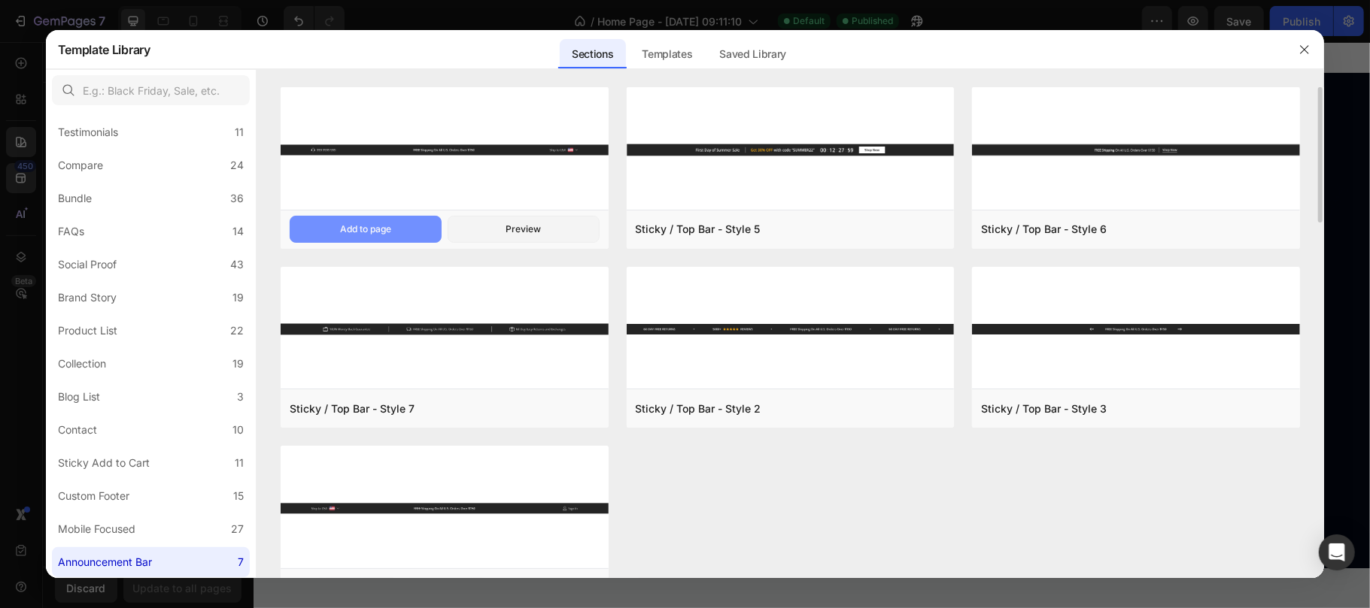
click at [366, 230] on div "Add to page" at bounding box center [365, 230] width 51 height 14
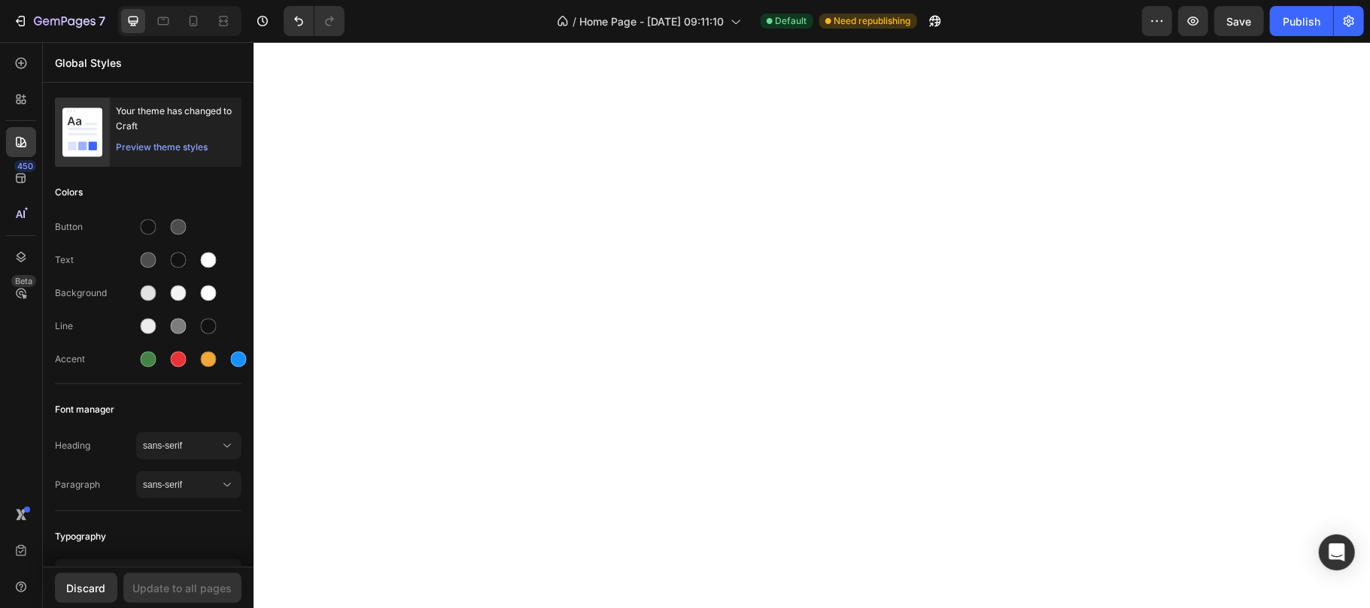
scroll to position [0, 0]
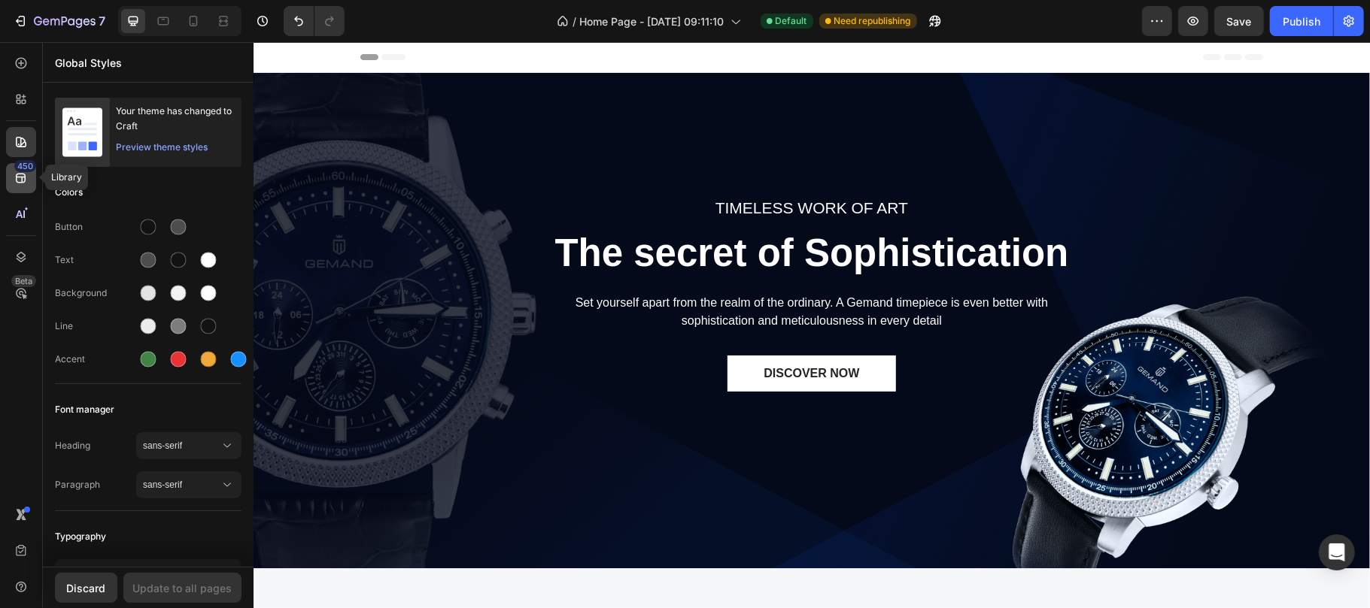
click at [18, 174] on icon at bounding box center [21, 178] width 15 height 15
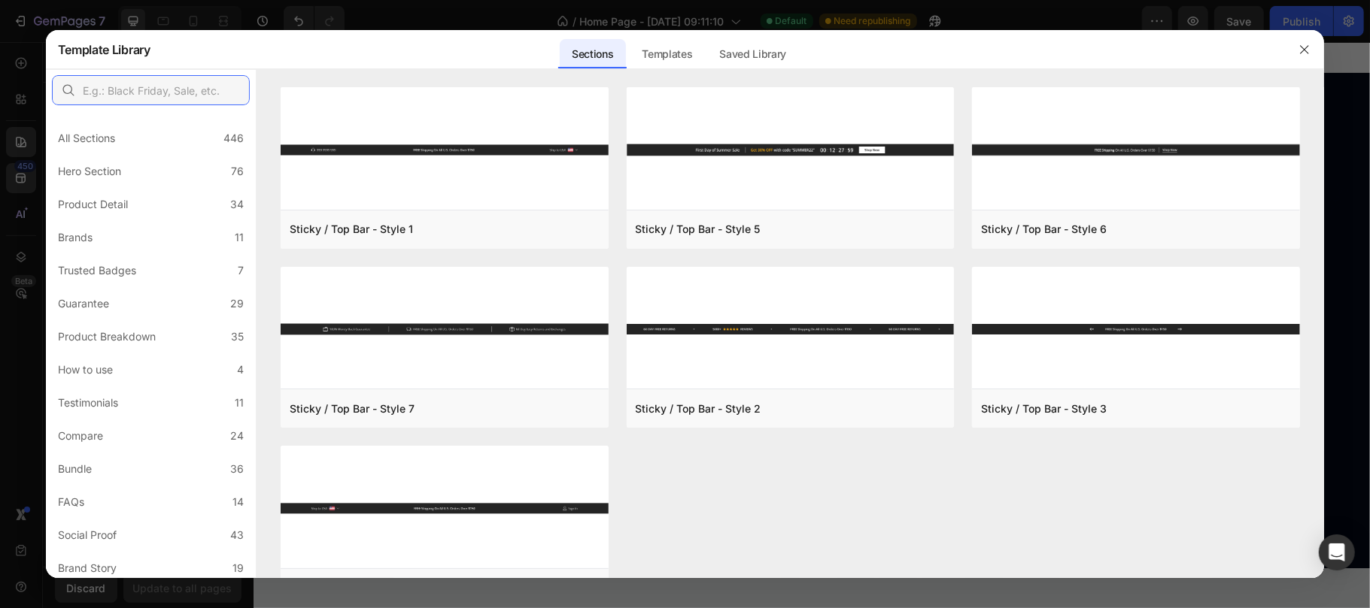
click at [169, 93] on input "text" at bounding box center [151, 90] width 198 height 30
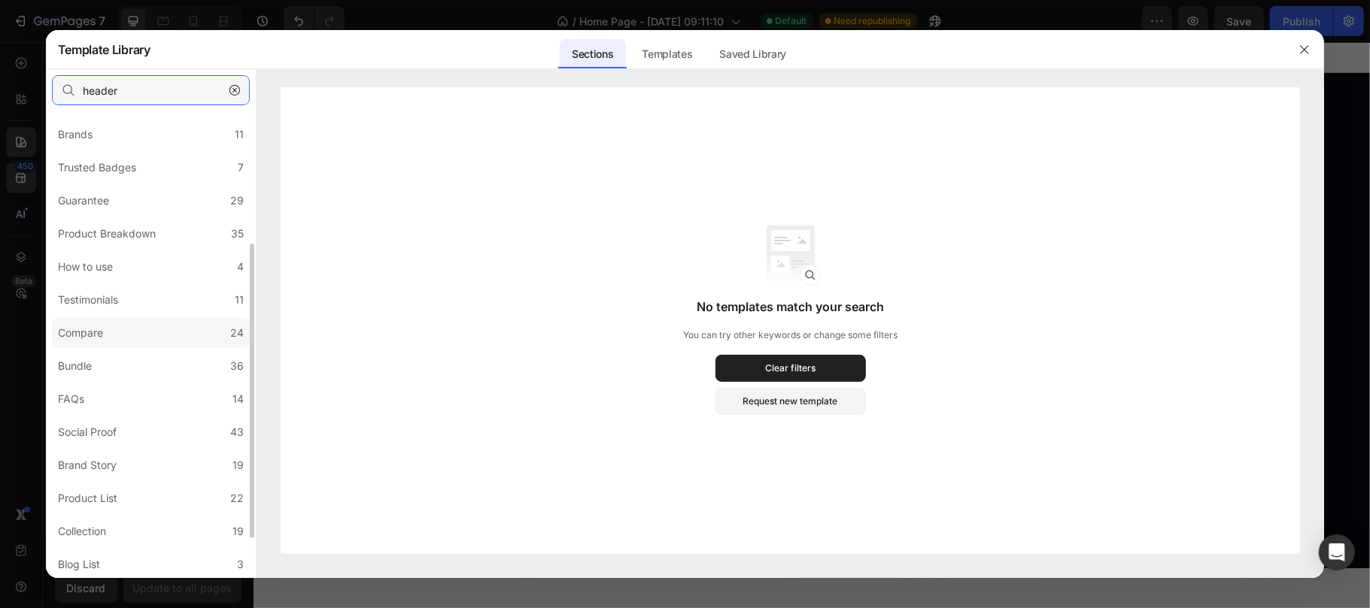
scroll to position [271, 0]
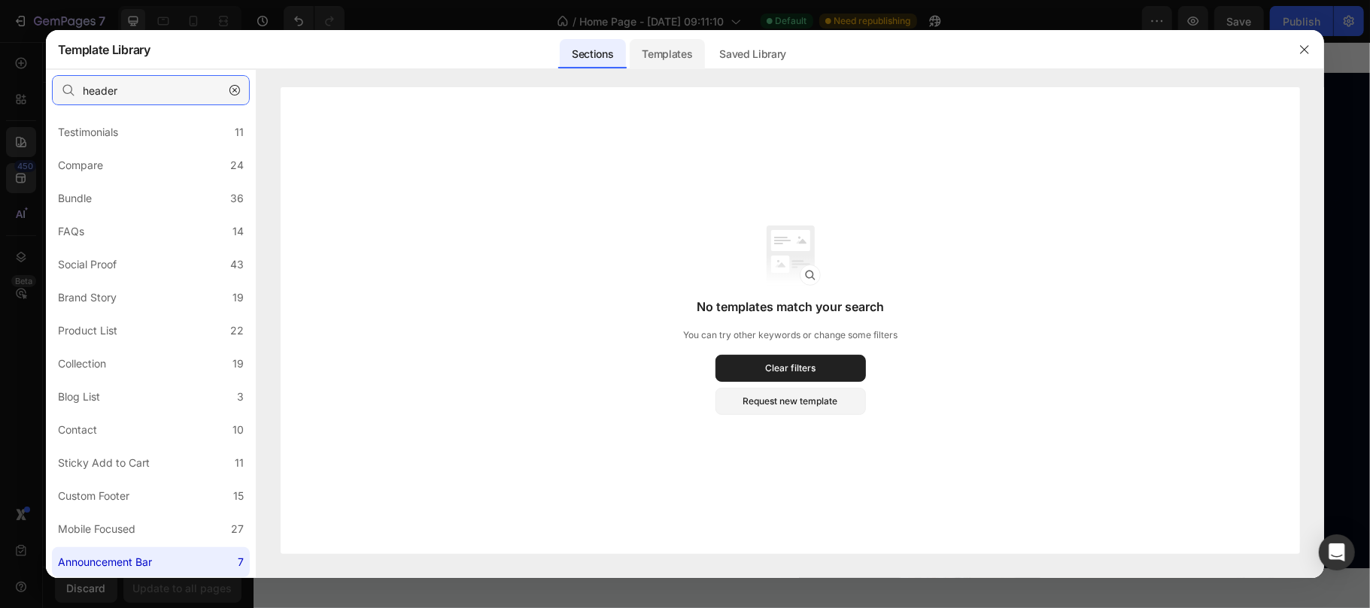
type input "header"
click at [669, 46] on div "Templates" at bounding box center [667, 54] width 74 height 30
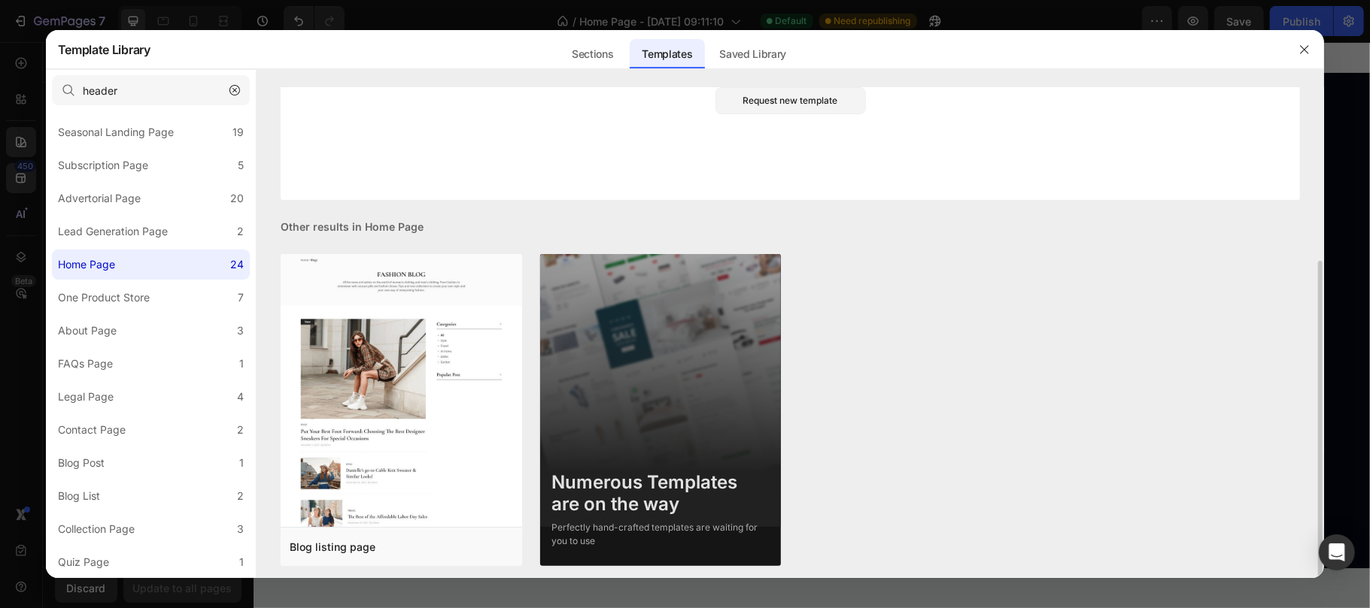
scroll to position [254, 0]
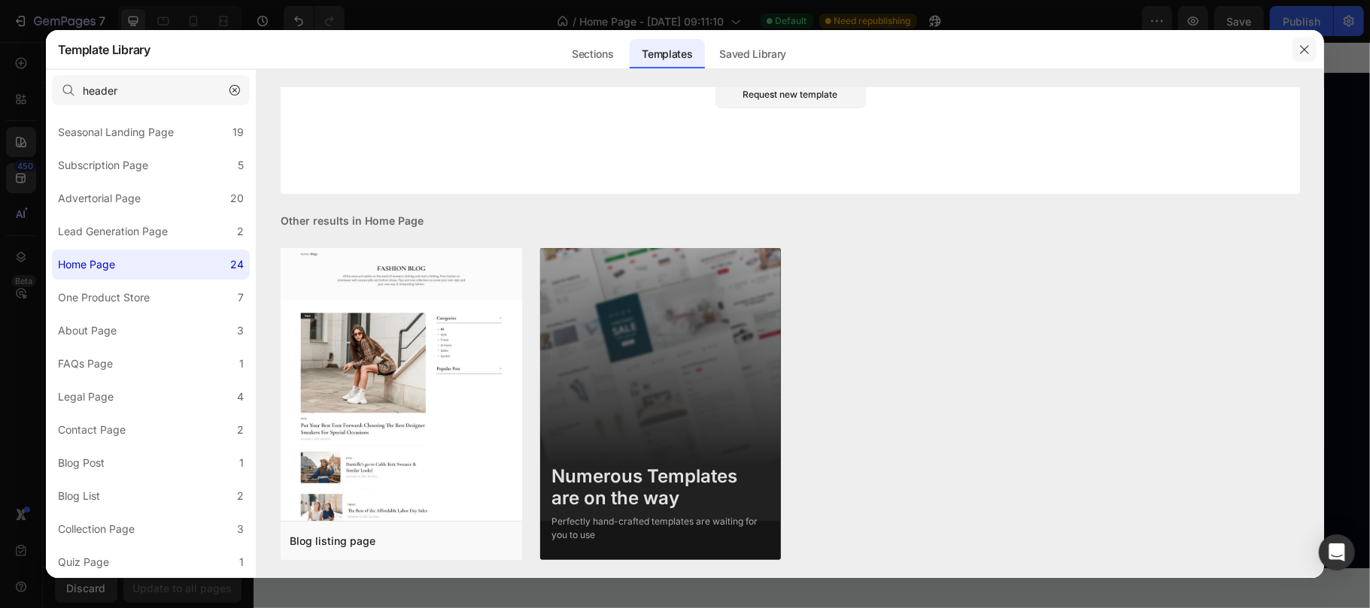
click at [1304, 44] on icon "button" at bounding box center [1304, 50] width 12 height 12
